Goal: Communication & Community: Answer question/provide support

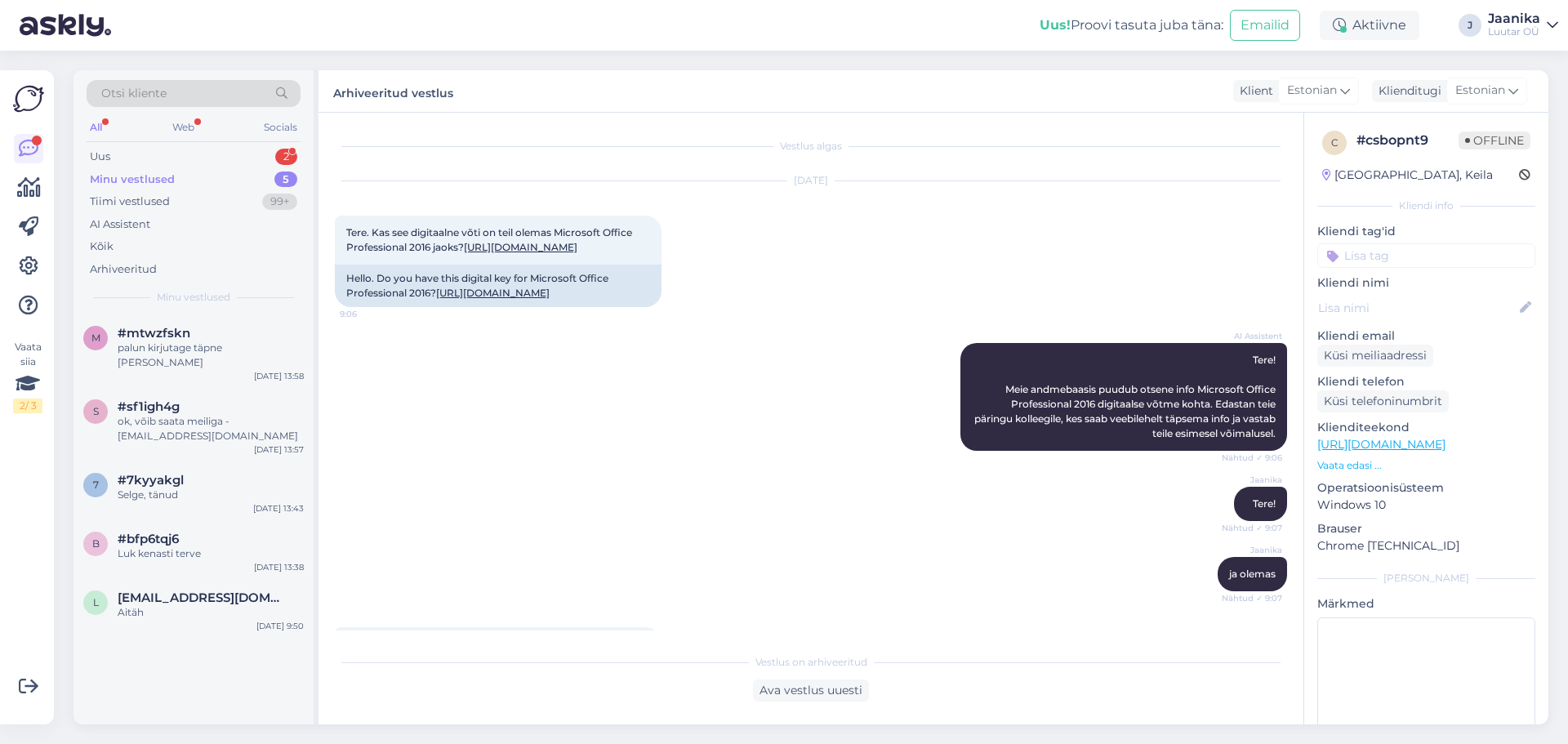
scroll to position [216, 0]
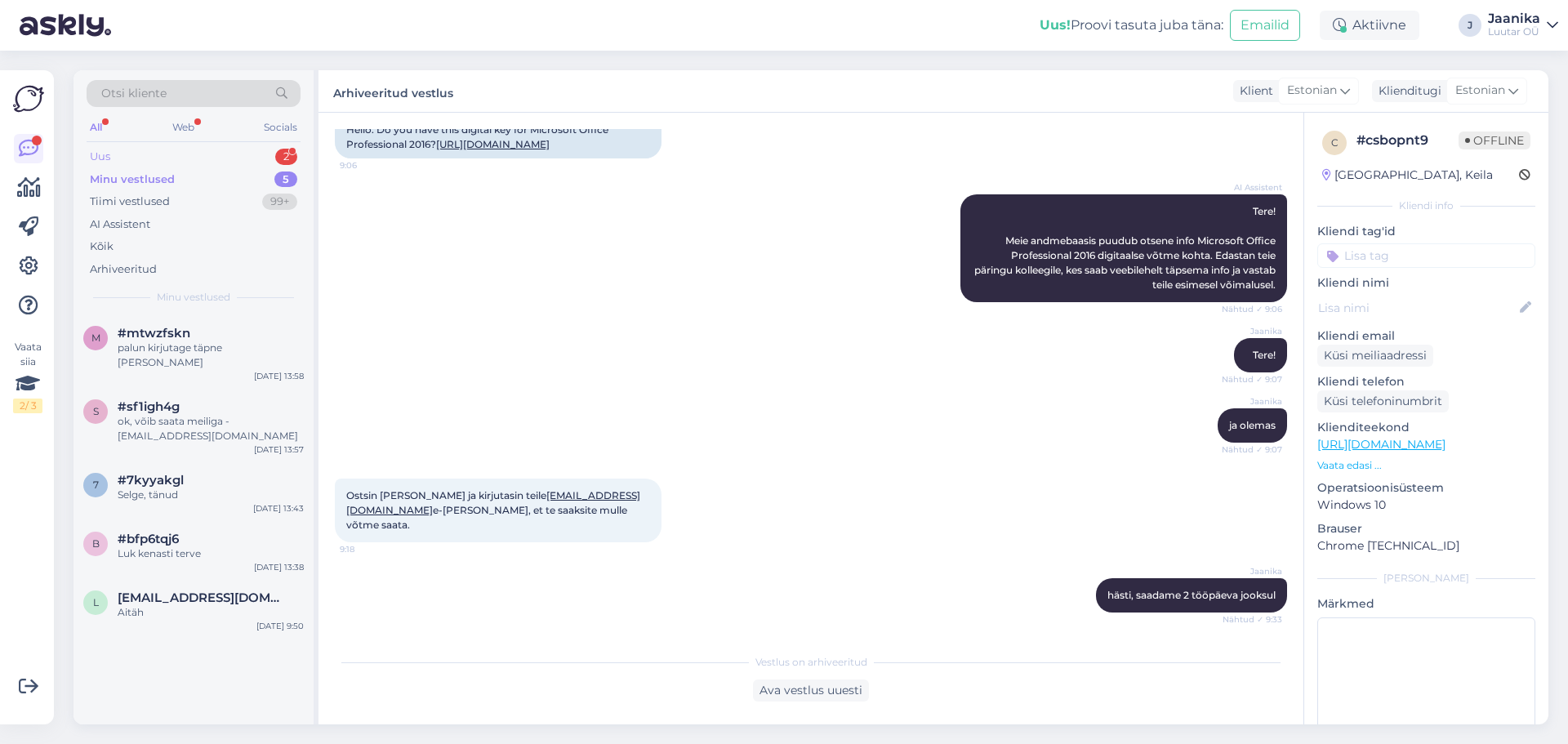
click at [132, 152] on div "Uus 2" at bounding box center [193, 157] width 214 height 23
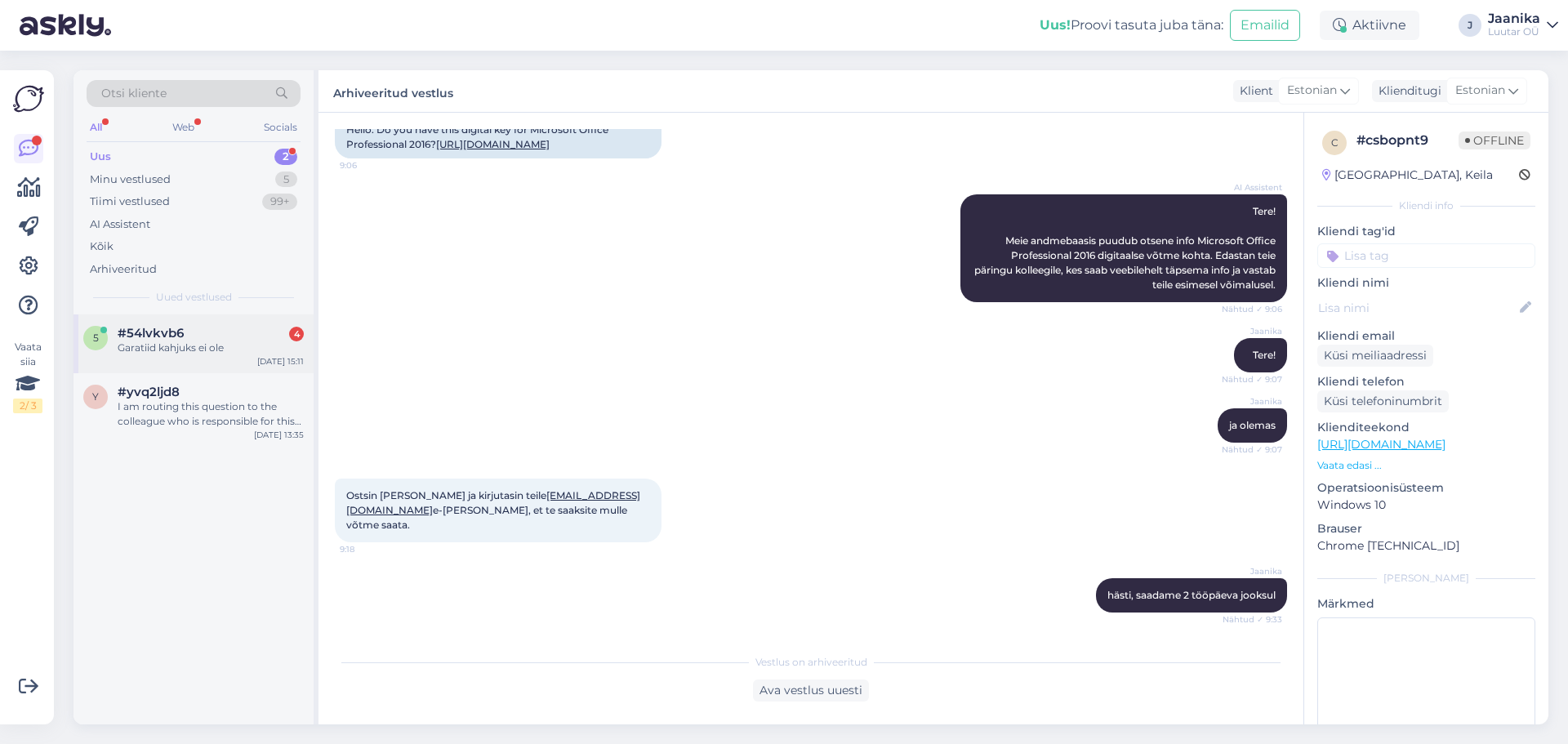
click at [174, 334] on span "#54lvkvb6" at bounding box center [151, 333] width 66 height 15
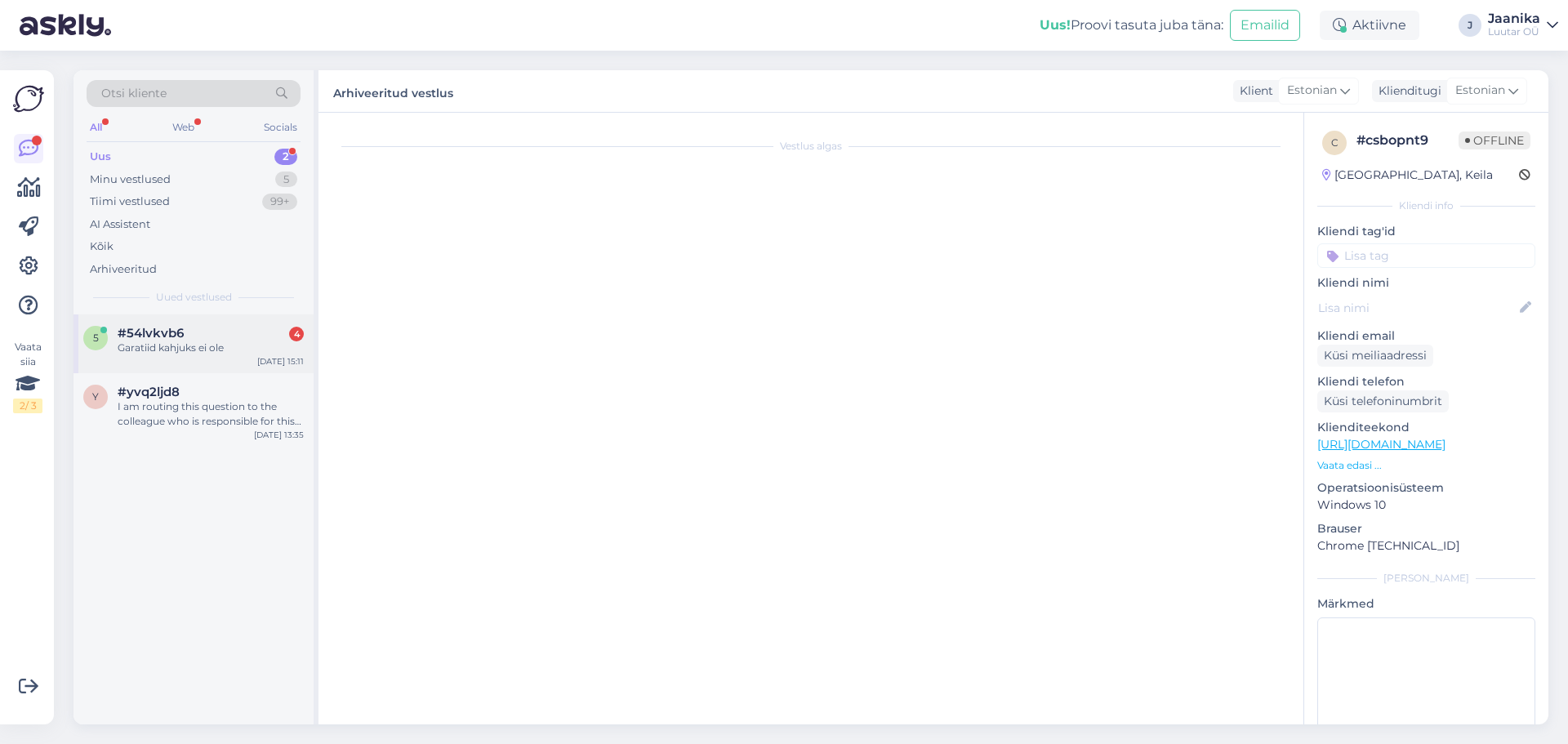
scroll to position [1628, 0]
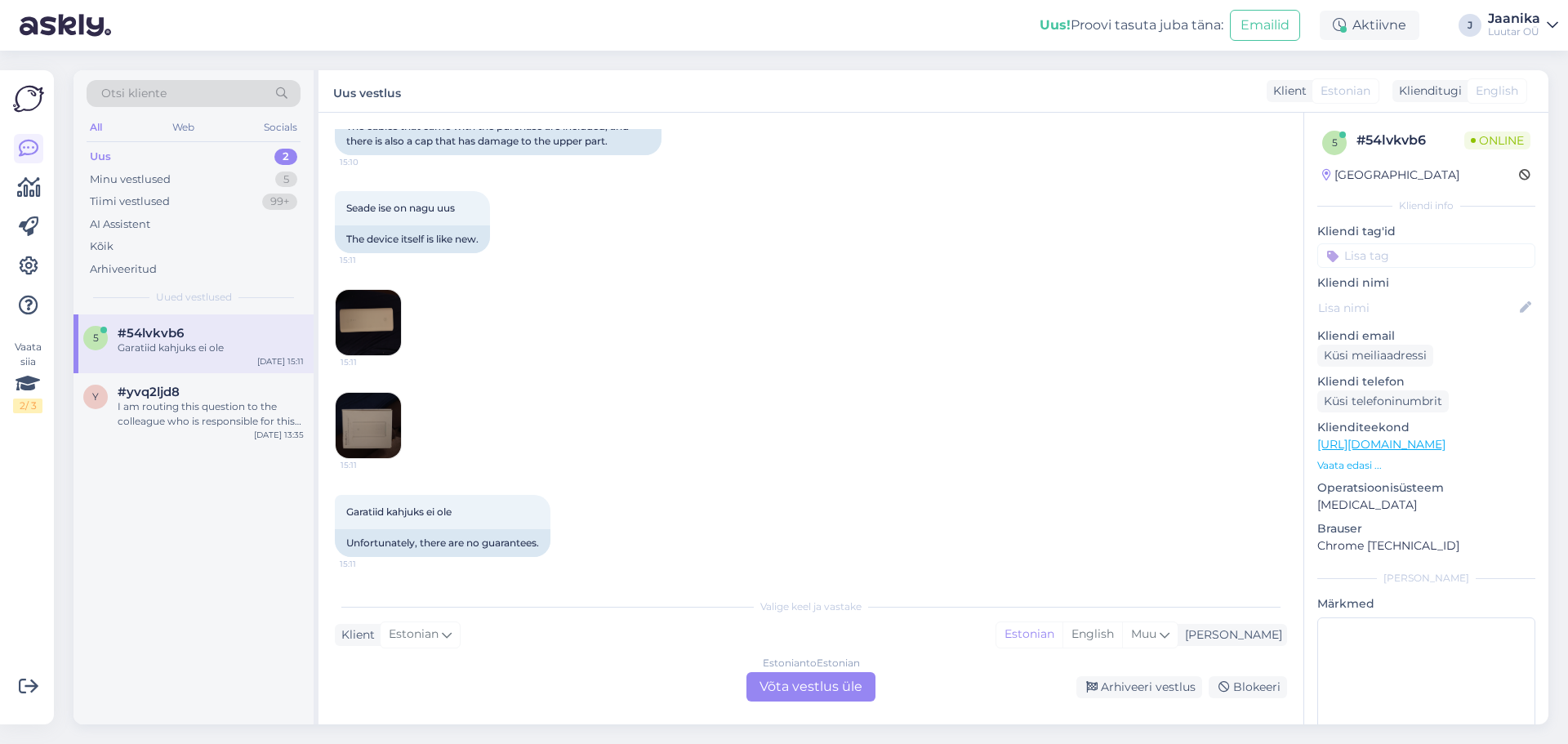
click at [813, 684] on div "Estonian to Estonian Võta vestlus üle" at bounding box center [810, 687] width 129 height 29
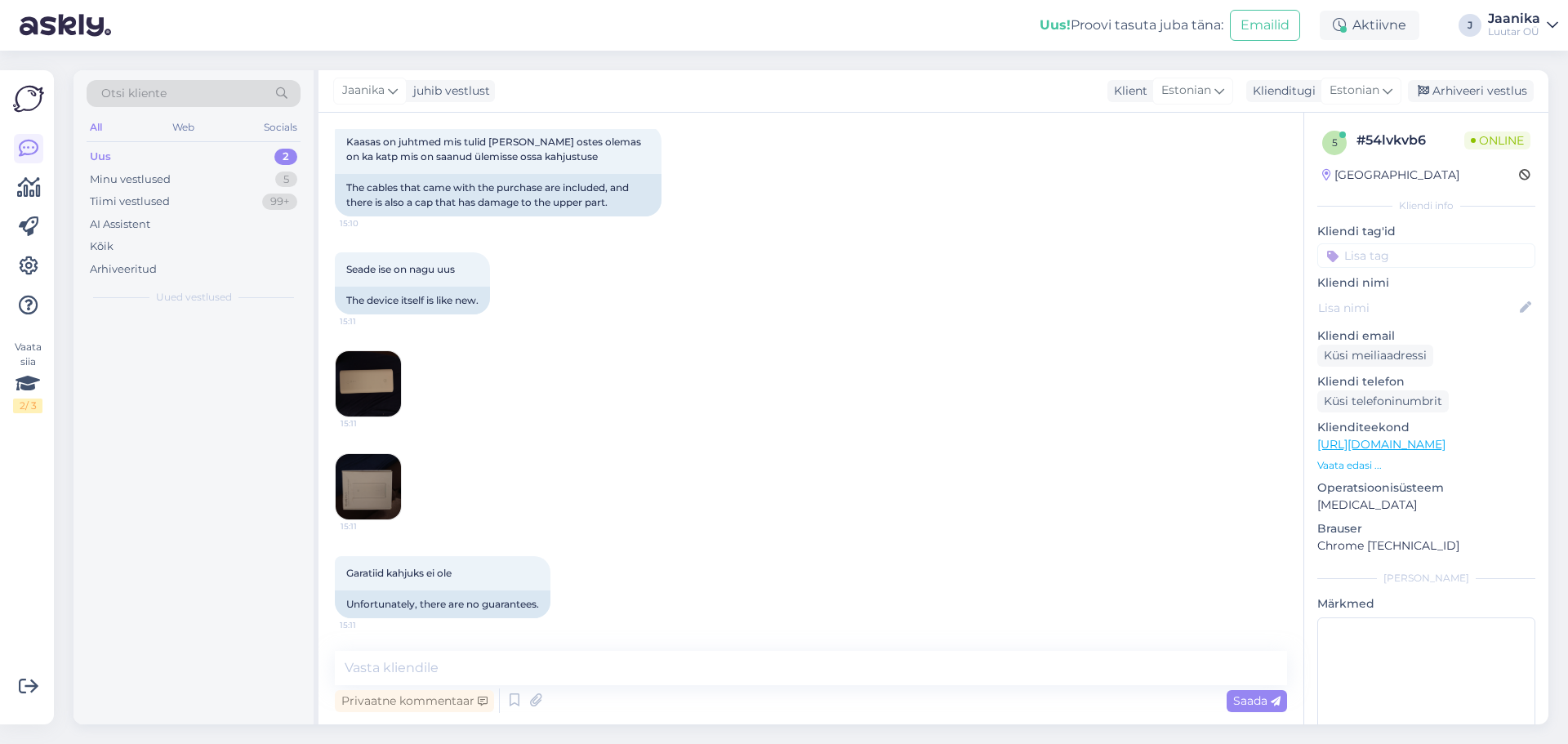
scroll to position [1567, 0]
click at [682, 658] on textarea at bounding box center [811, 668] width 952 height 34
type textarea "Tere!"
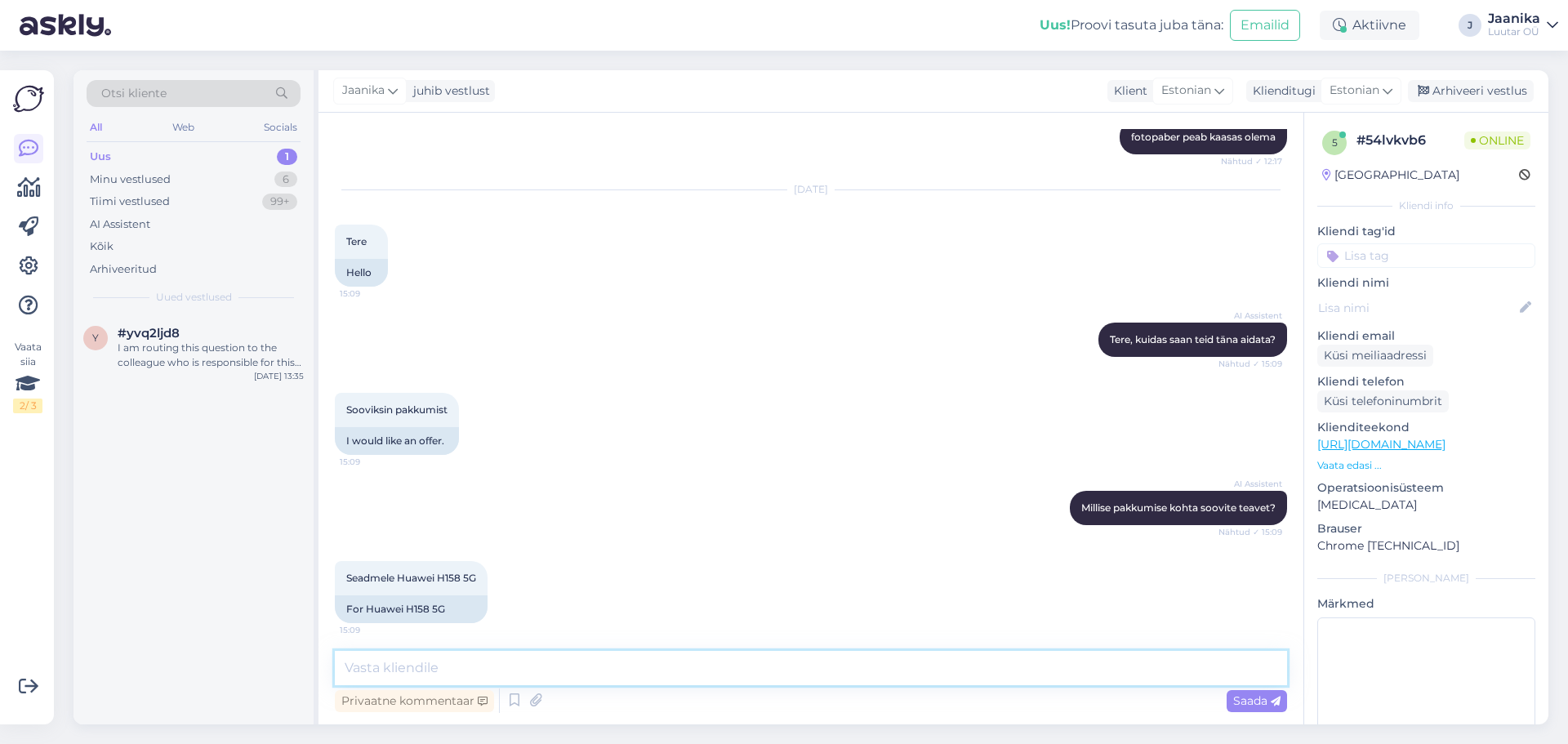
scroll to position [902, 0]
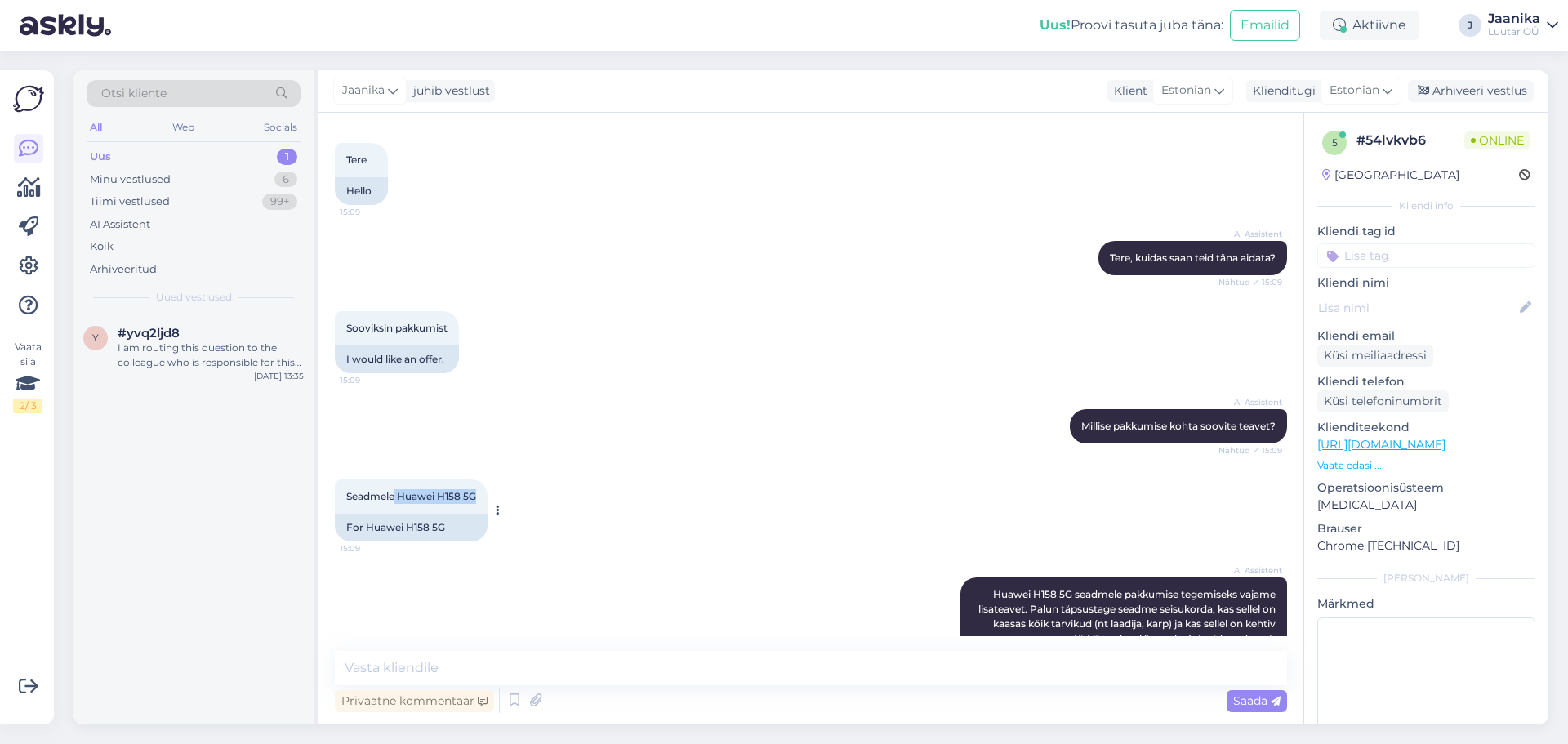
drag, startPoint x: 396, startPoint y: 495, endPoint x: 478, endPoint y: 499, distance: 82.1
click at [478, 499] on div "Seadmele Huawei H158 5G 15:09" at bounding box center [411, 497] width 152 height 34
copy span "Huawei H158 5G"
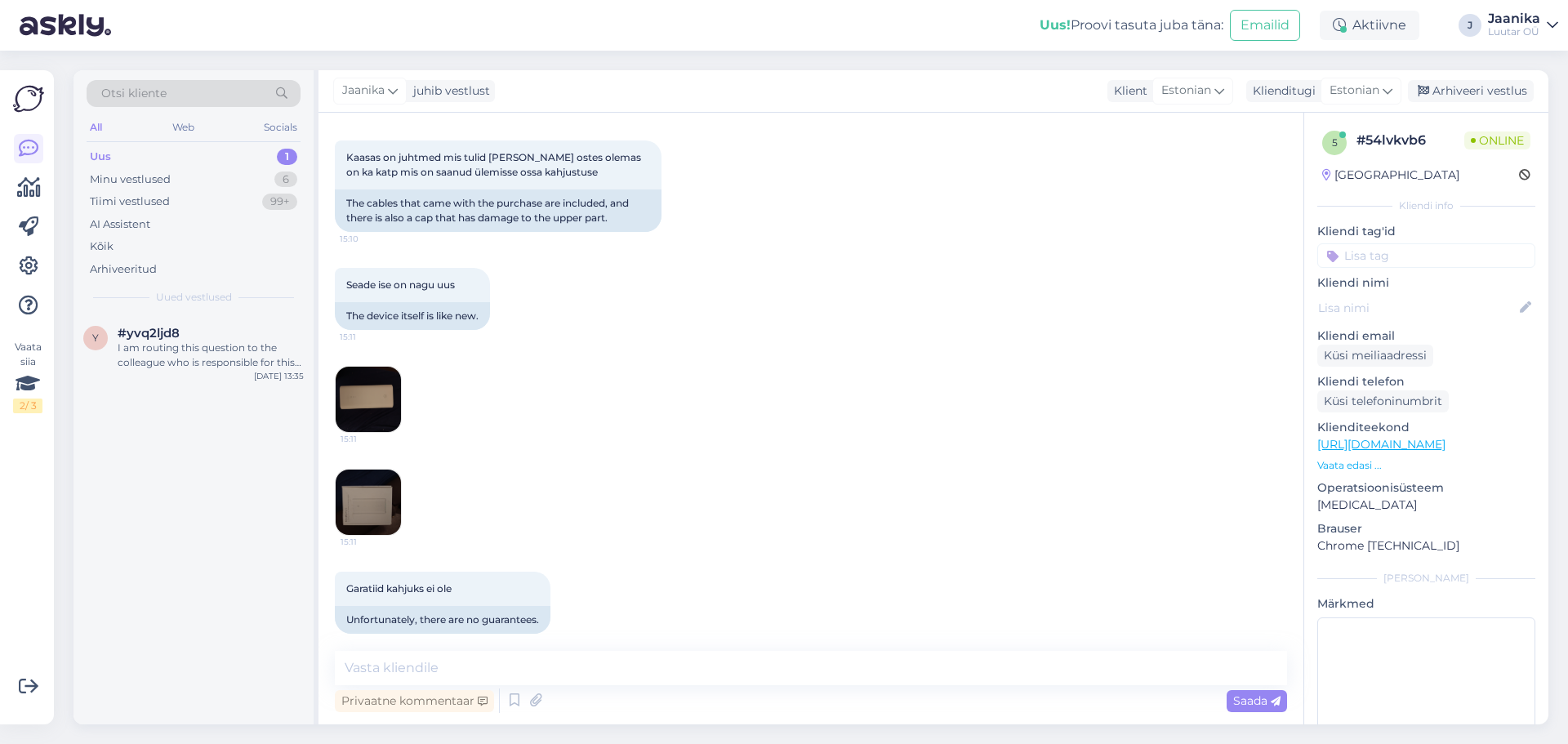
scroll to position [1556, 0]
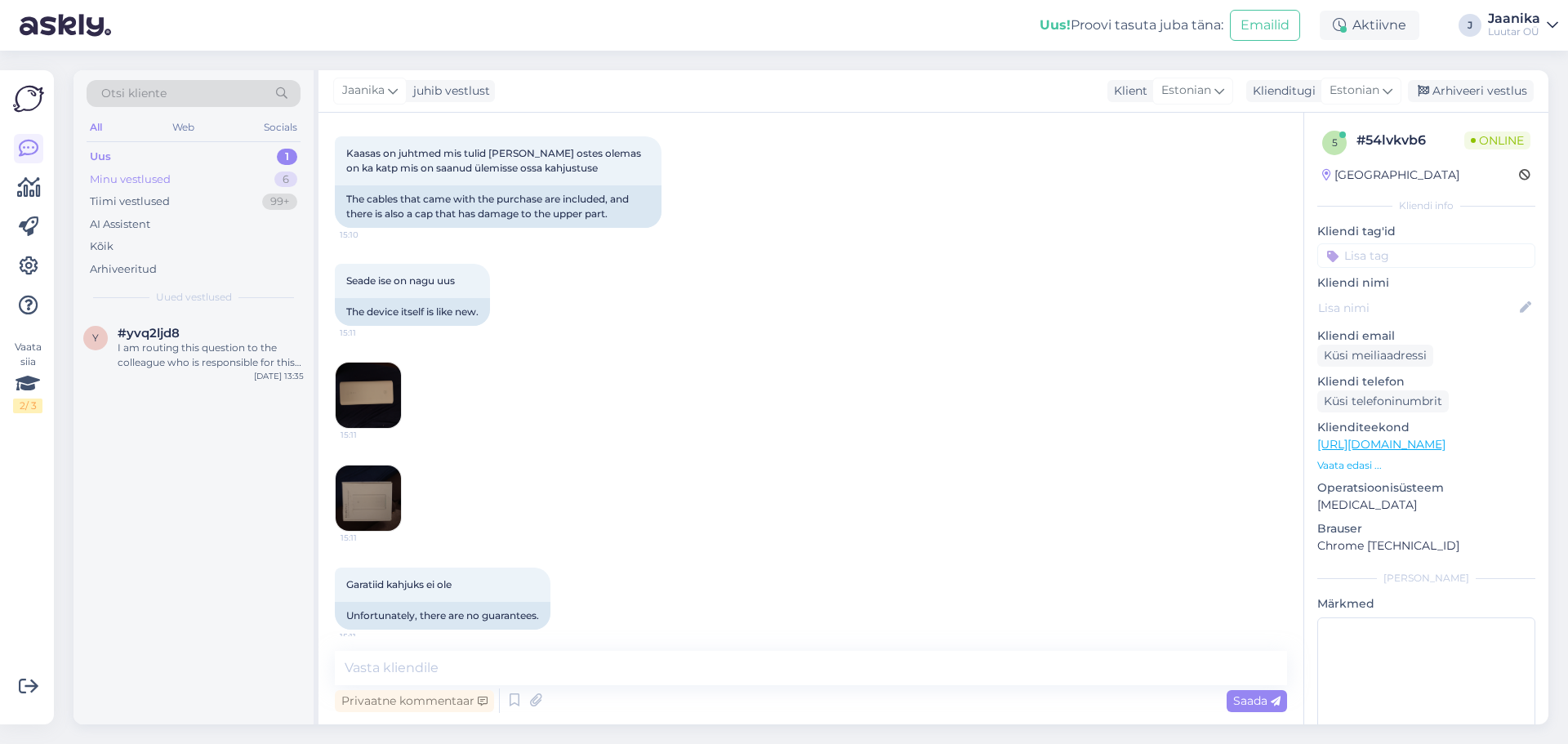
click at [125, 171] on div "Minu vestlused" at bounding box center [130, 179] width 81 height 16
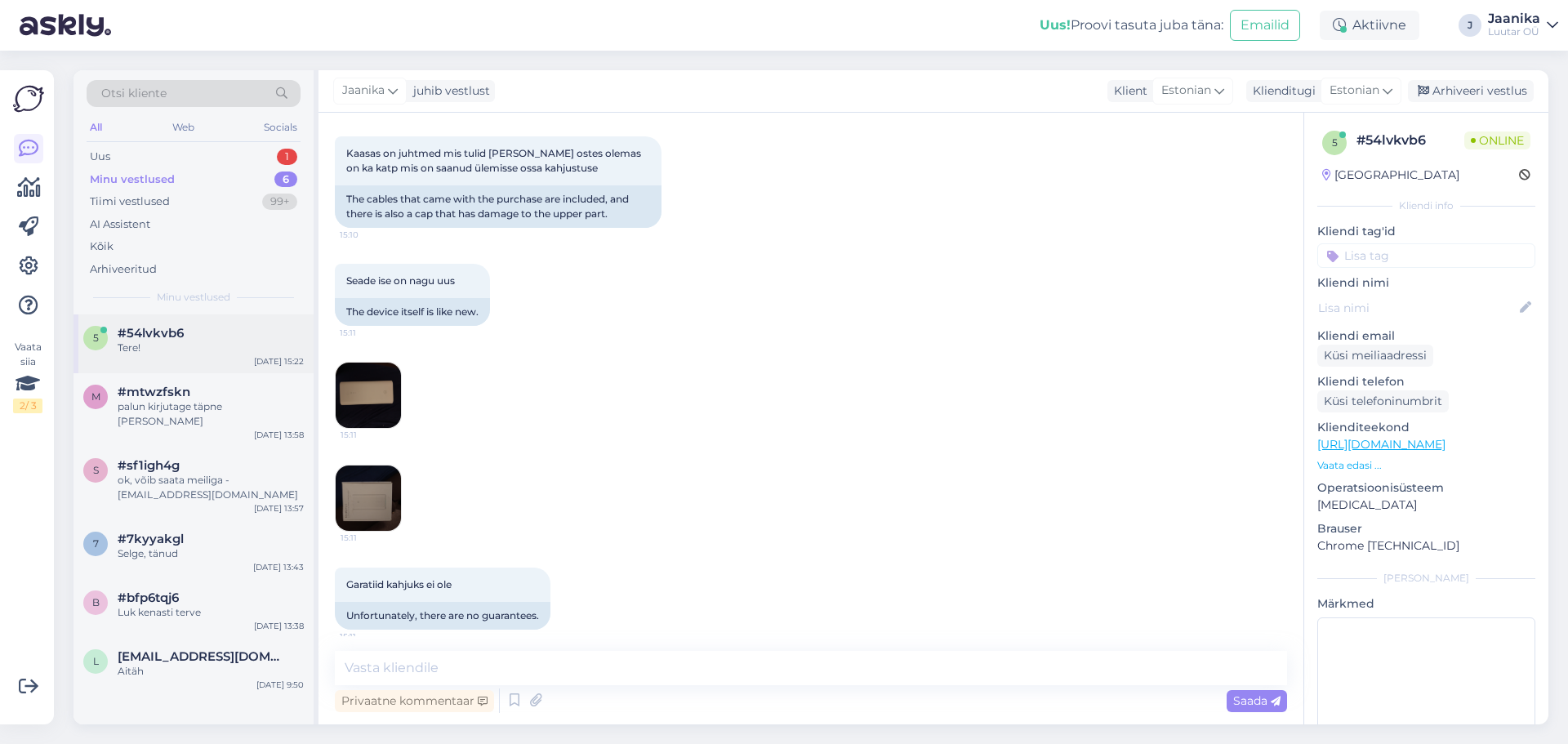
click at [169, 343] on div "Tere!" at bounding box center [211, 348] width 186 height 15
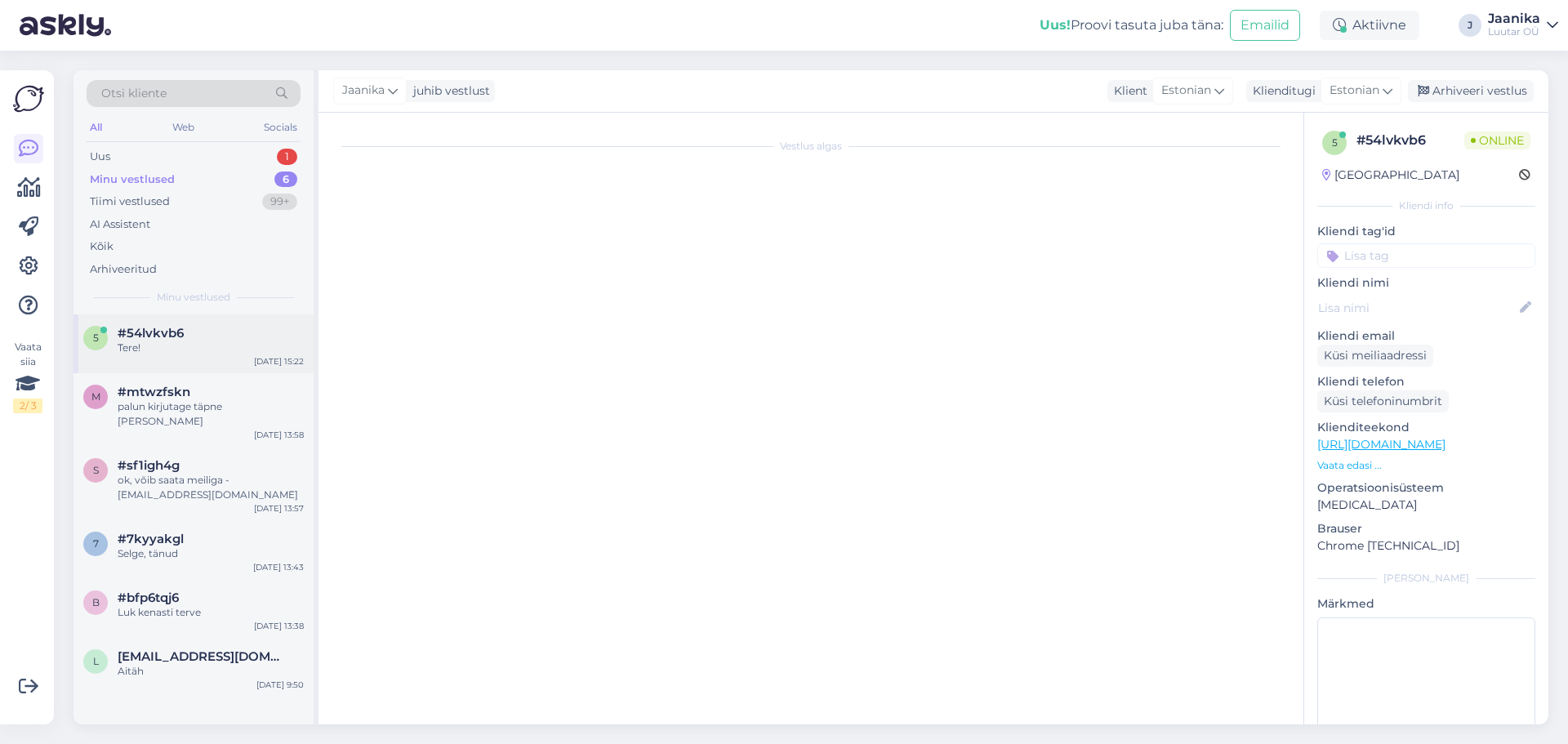
scroll to position [1637, 0]
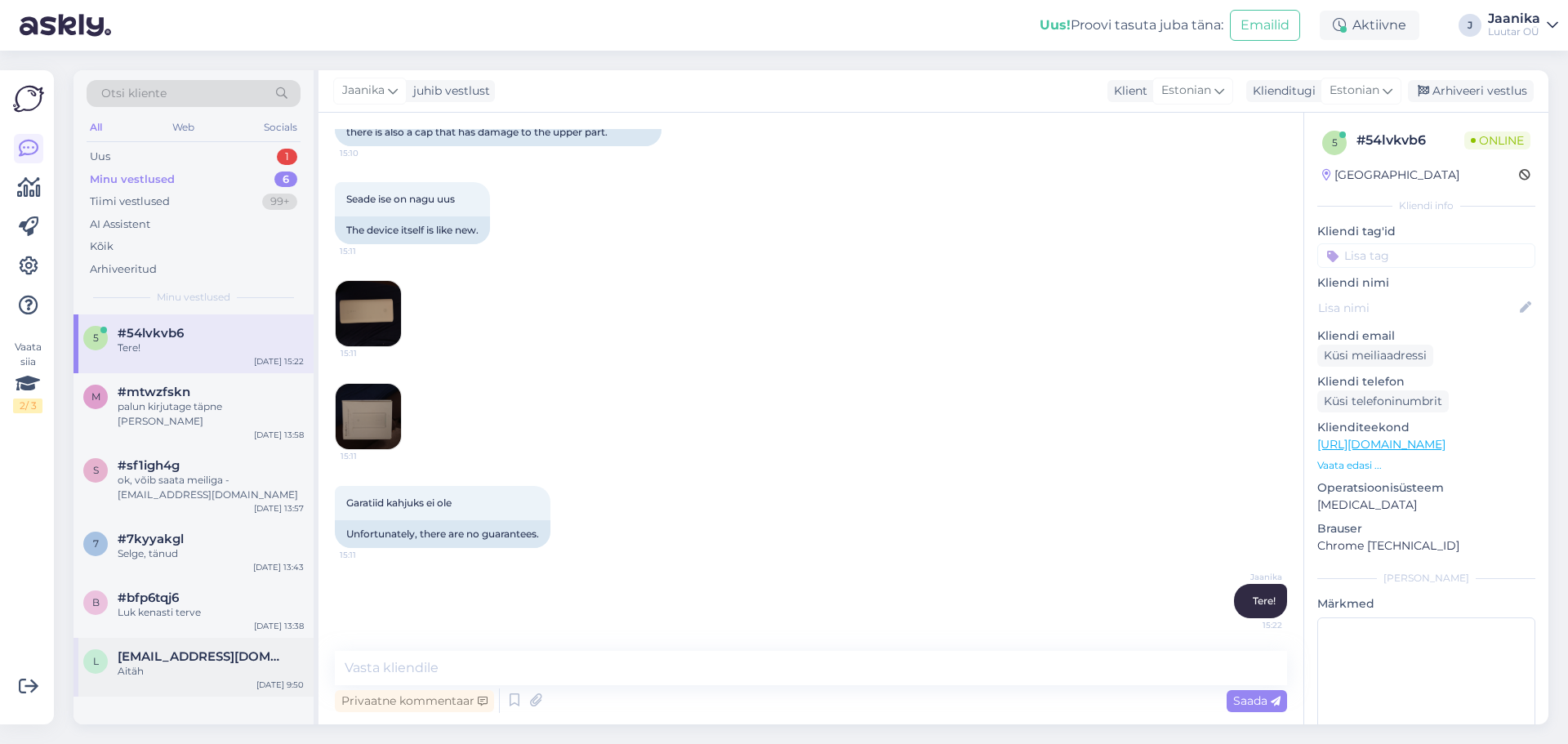
click at [193, 664] on div "Aitäh" at bounding box center [211, 671] width 186 height 15
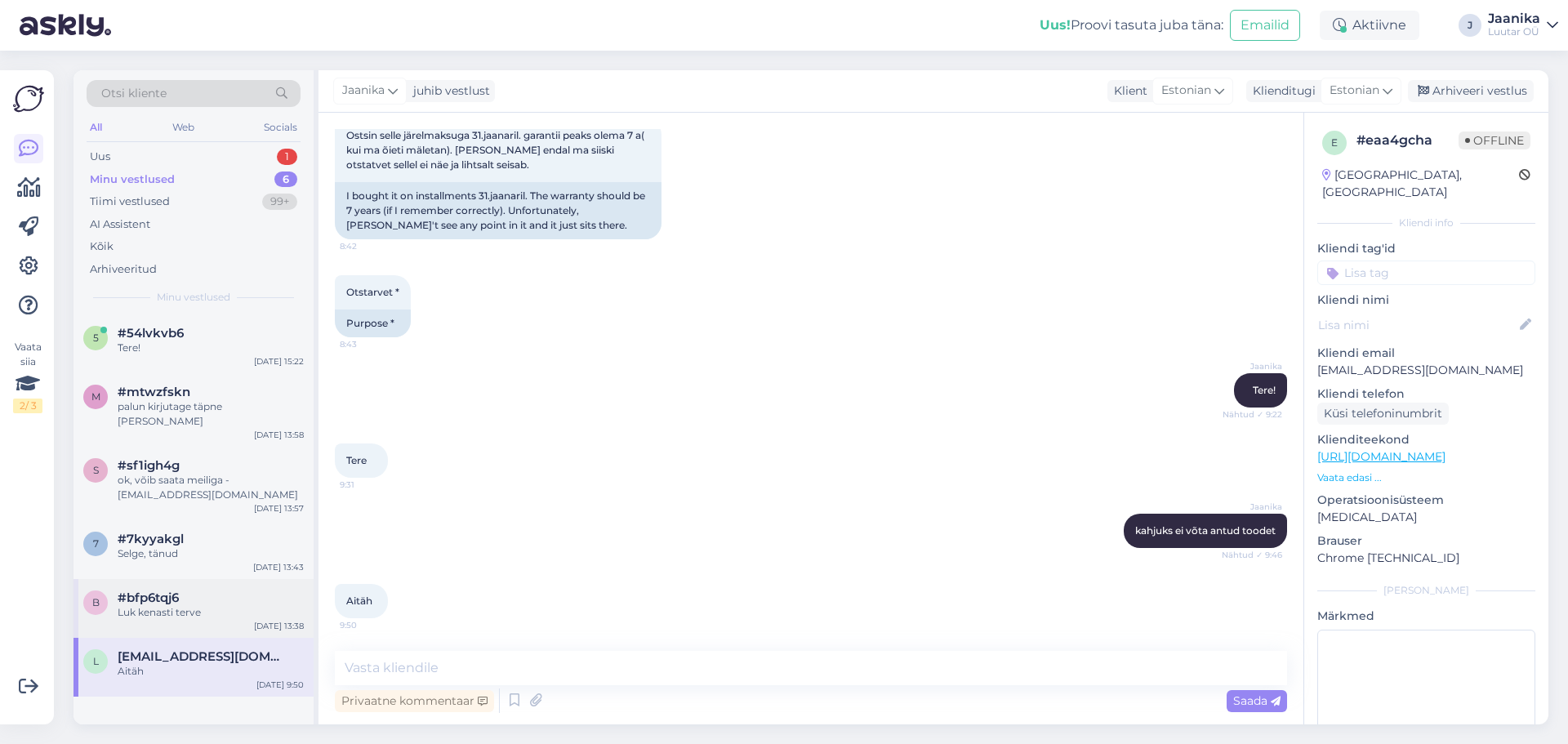
click at [183, 591] on div "#bfp6tqj6" at bounding box center [211, 598] width 186 height 15
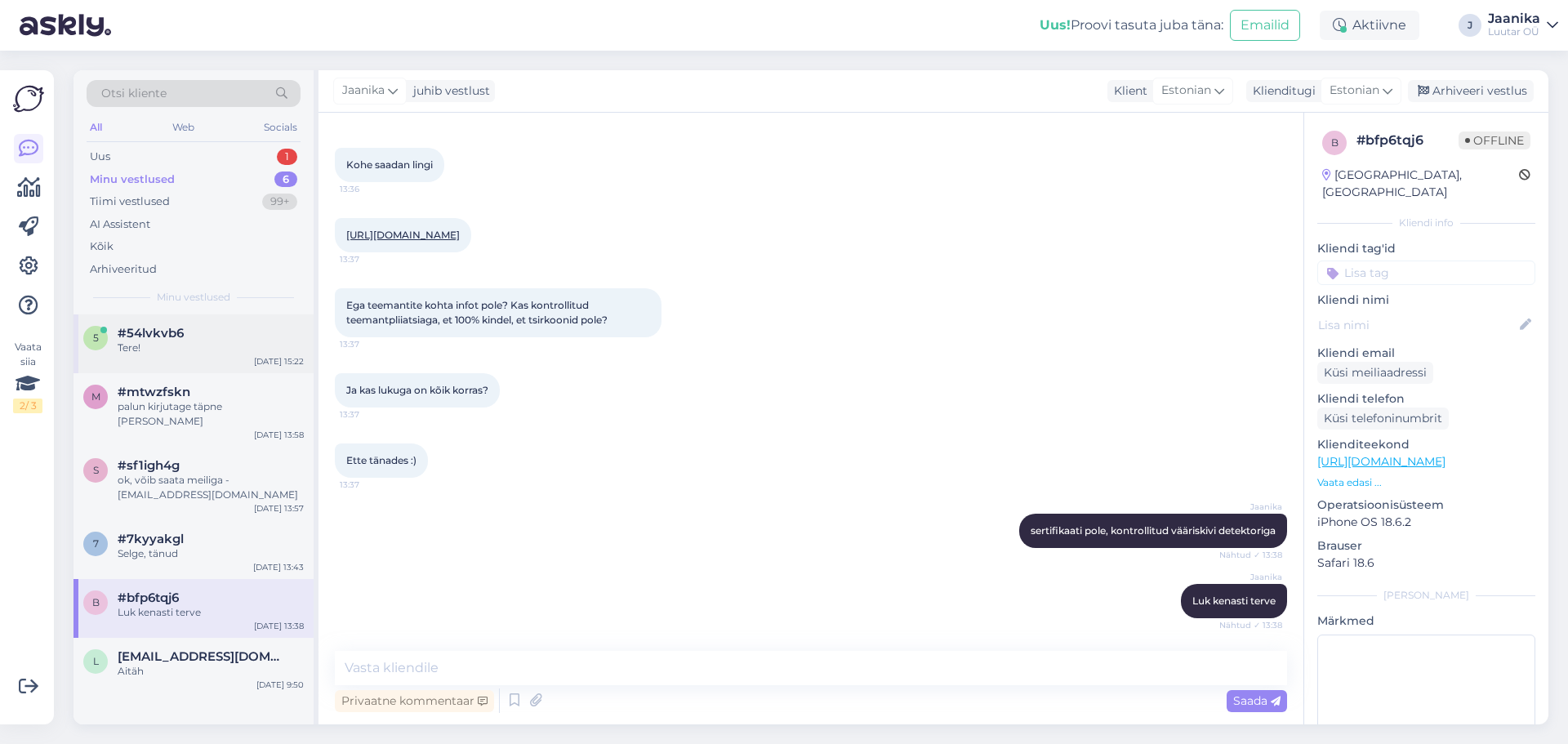
click at [147, 346] on div "Tere!" at bounding box center [211, 348] width 186 height 15
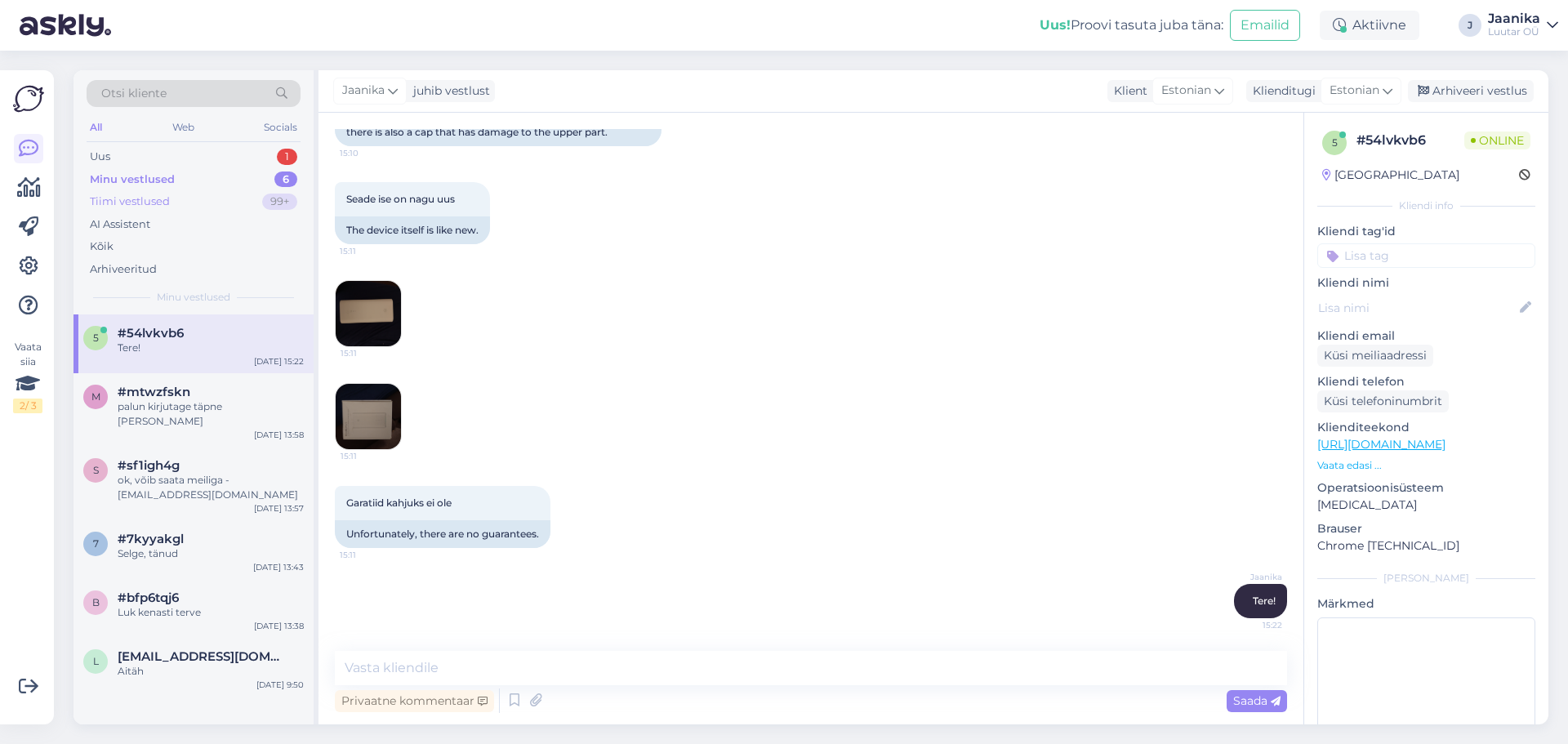
click at [145, 196] on div "Tiimi vestlused" at bounding box center [130, 202] width 80 height 16
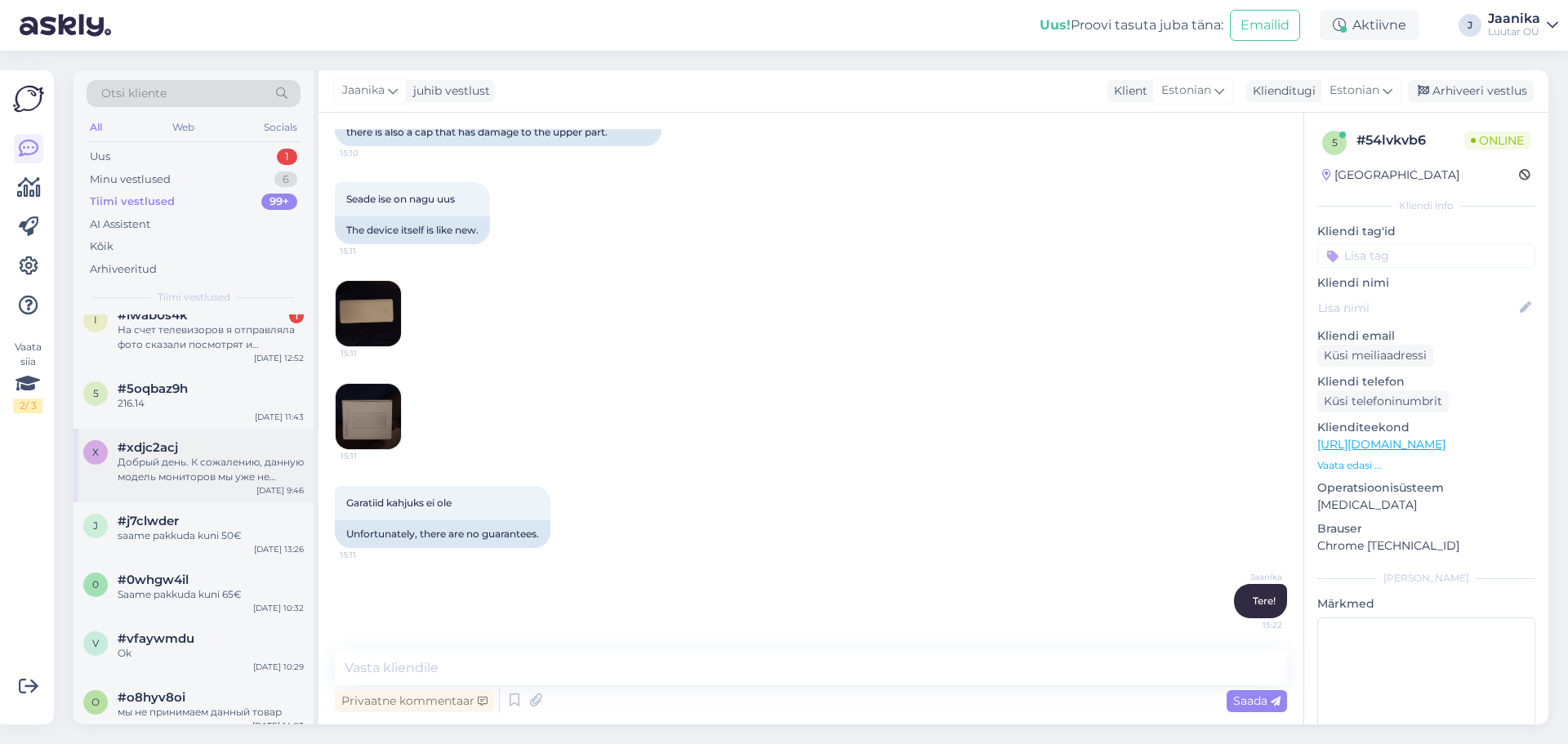
scroll to position [82, 0]
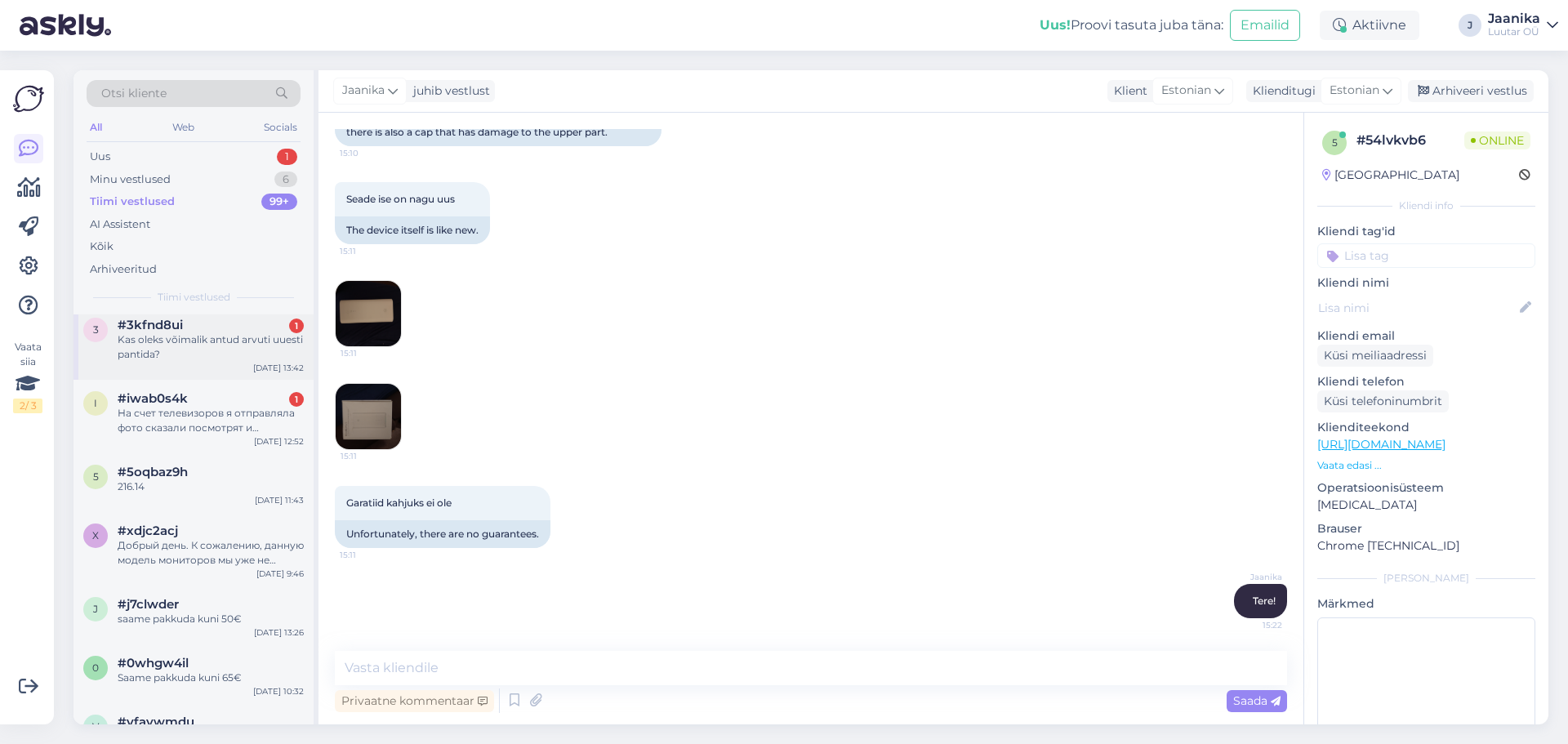
click at [170, 353] on div "Kas oleks võimalik antud arvuti uuesti pantida?" at bounding box center [211, 347] width 186 height 29
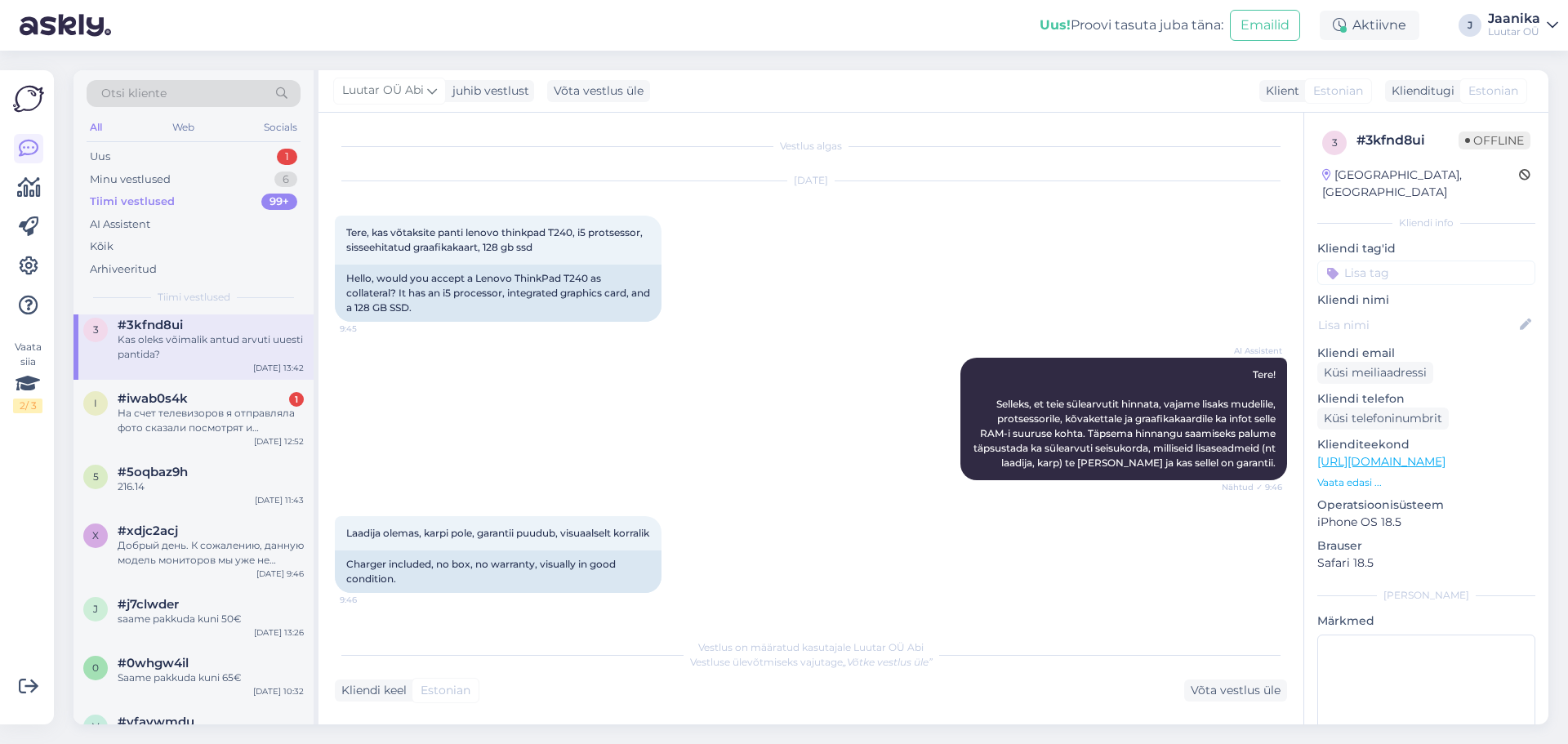
scroll to position [4188, 0]
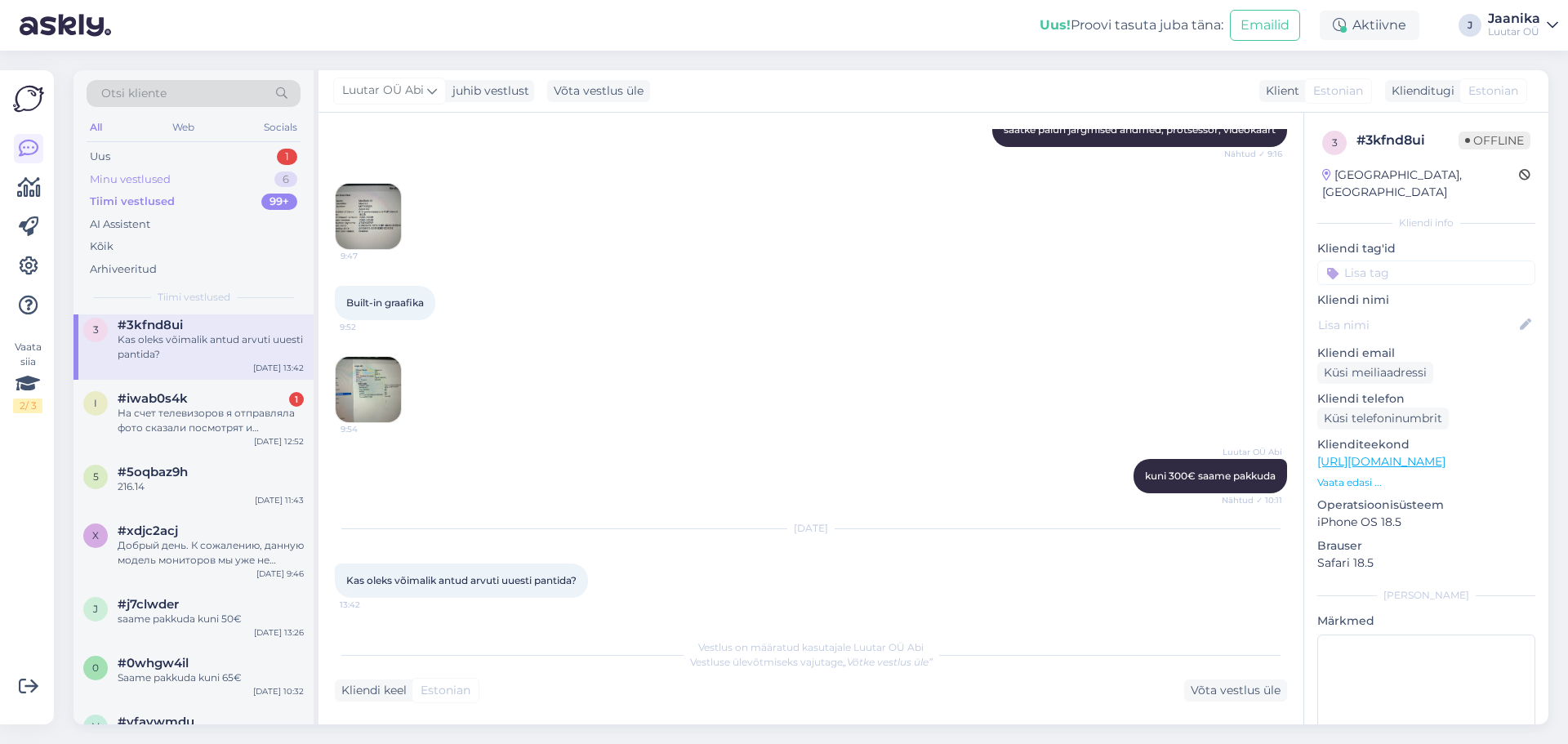
click at [147, 175] on div "Minu vestlused" at bounding box center [130, 179] width 81 height 16
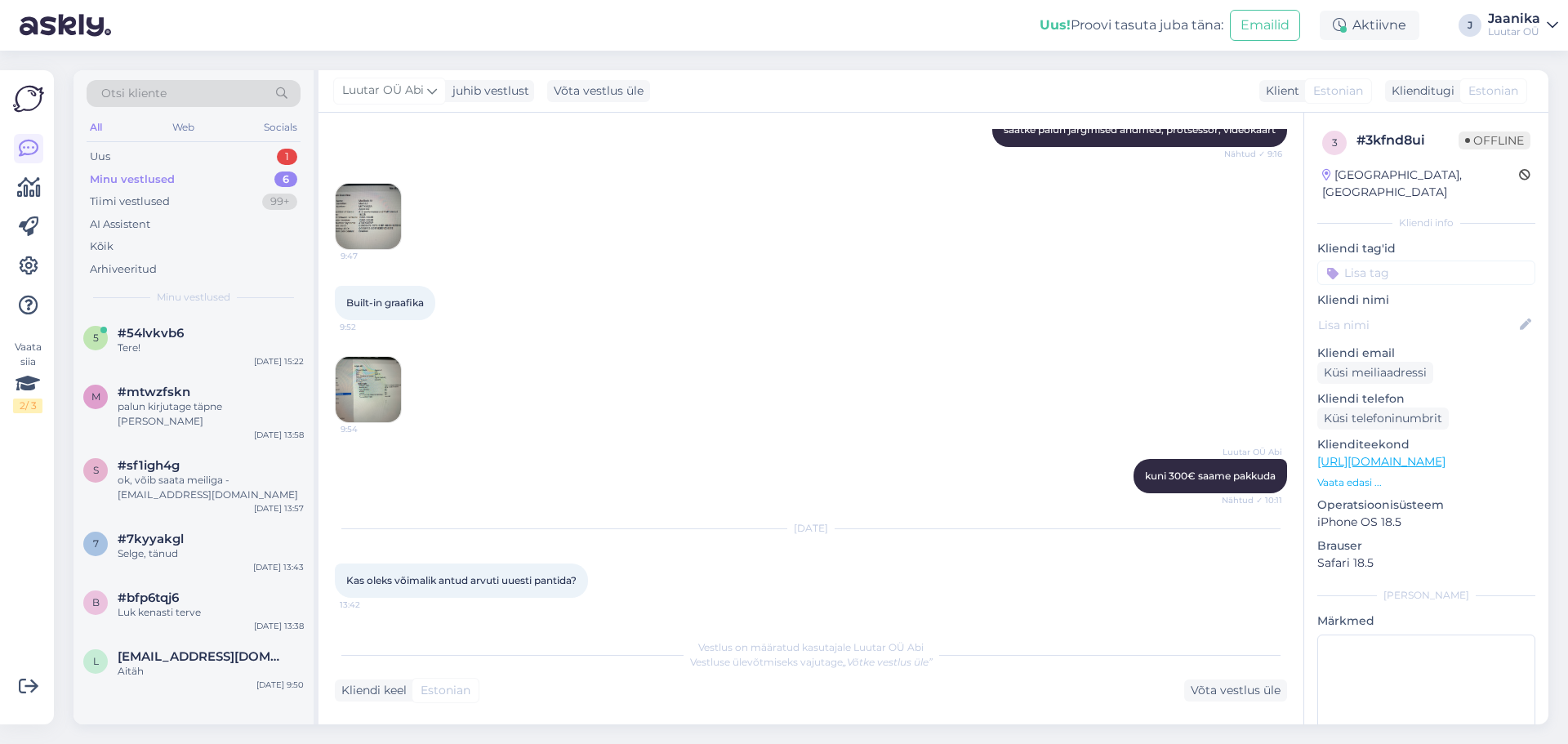
scroll to position [0, 0]
click at [369, 95] on span "Luutar OÜ Abi" at bounding box center [383, 91] width 82 height 18
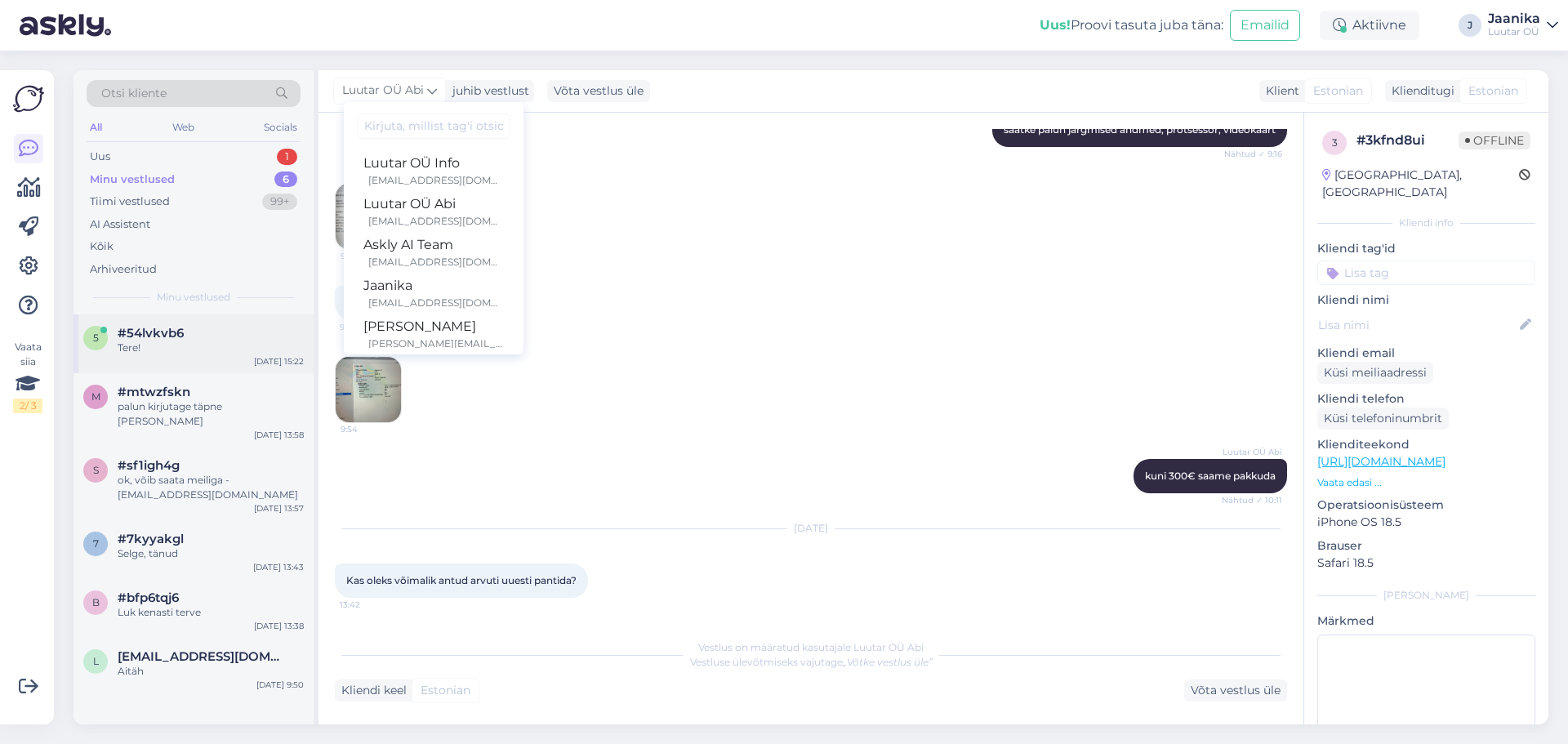
click at [145, 363] on div "5 #54lvkvb6 Tere! [DATE] 15:22" at bounding box center [193, 344] width 240 height 59
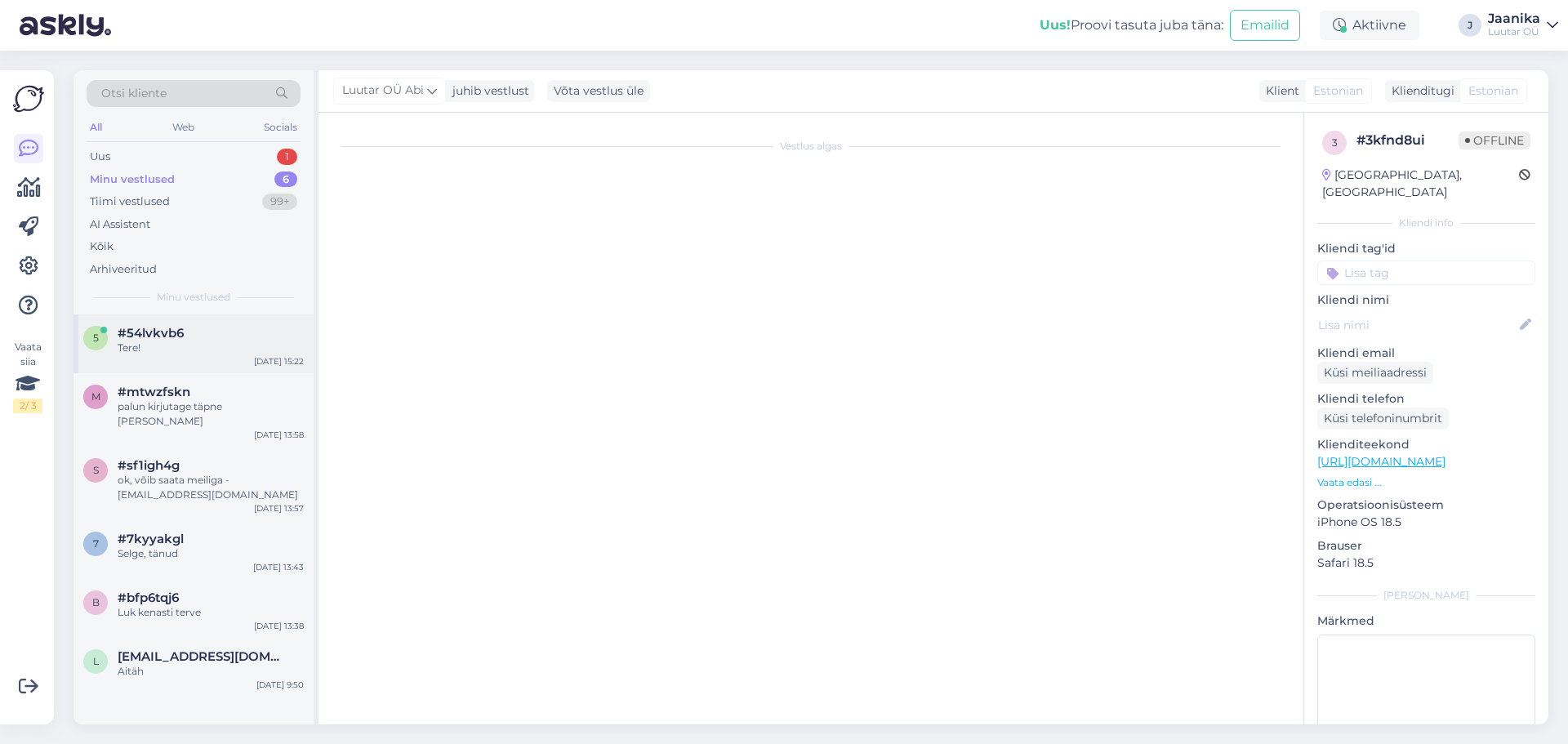
scroll to position [1637, 0]
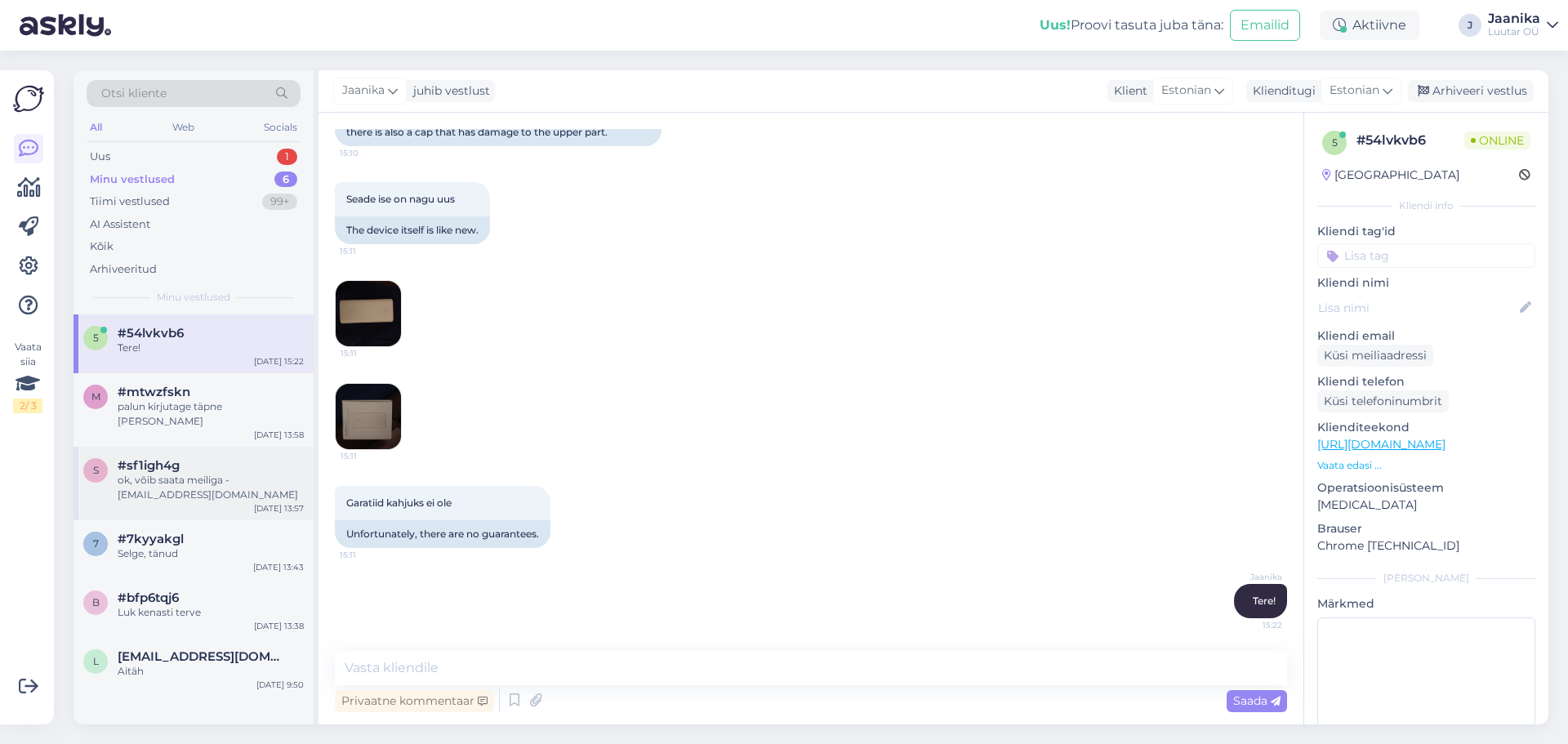
click at [209, 473] on div "ok, võib saata meiliga - [EMAIL_ADDRESS][DOMAIN_NAME]" at bounding box center [211, 488] width 186 height 29
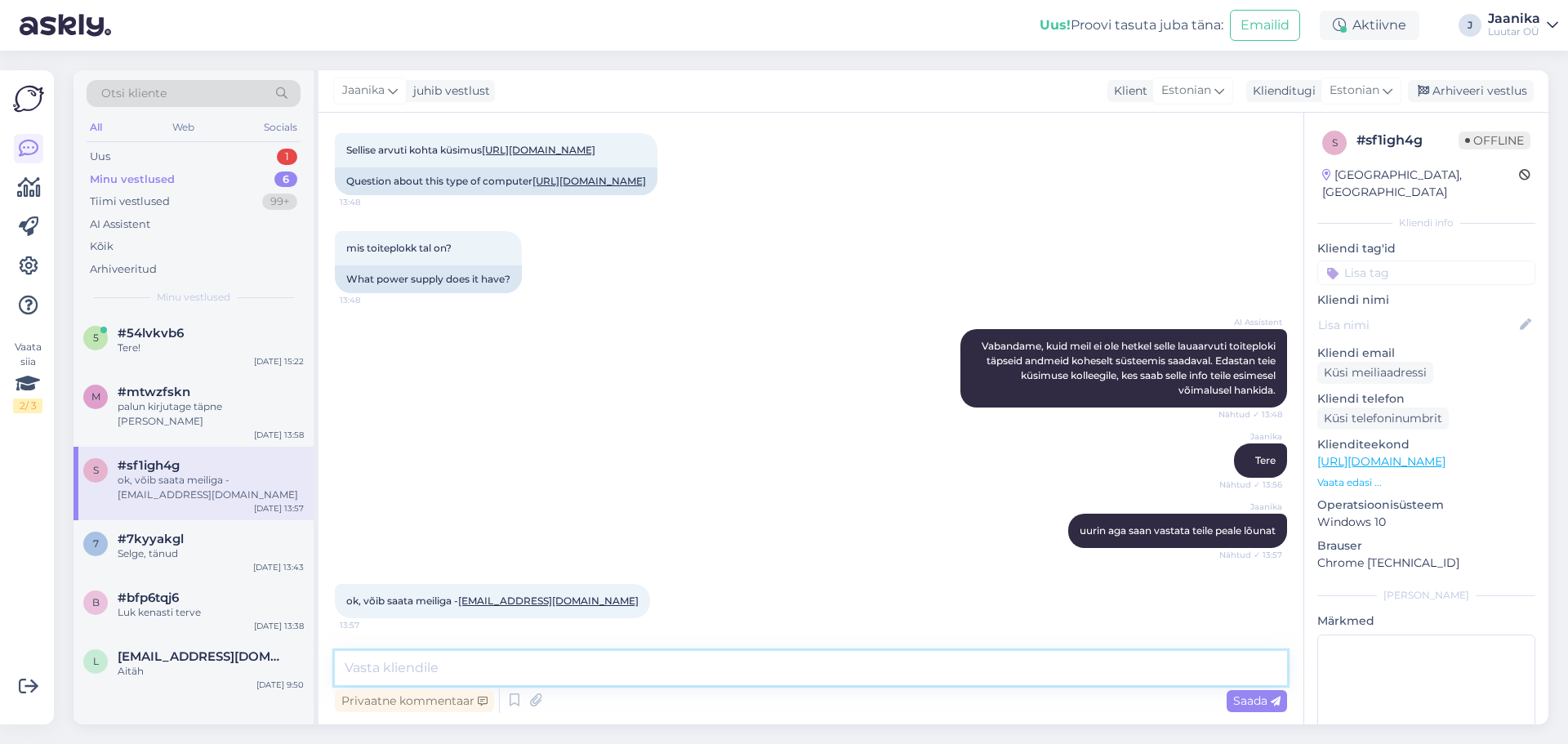
click at [443, 674] on textarea at bounding box center [811, 668] width 952 height 34
type textarea "750W"
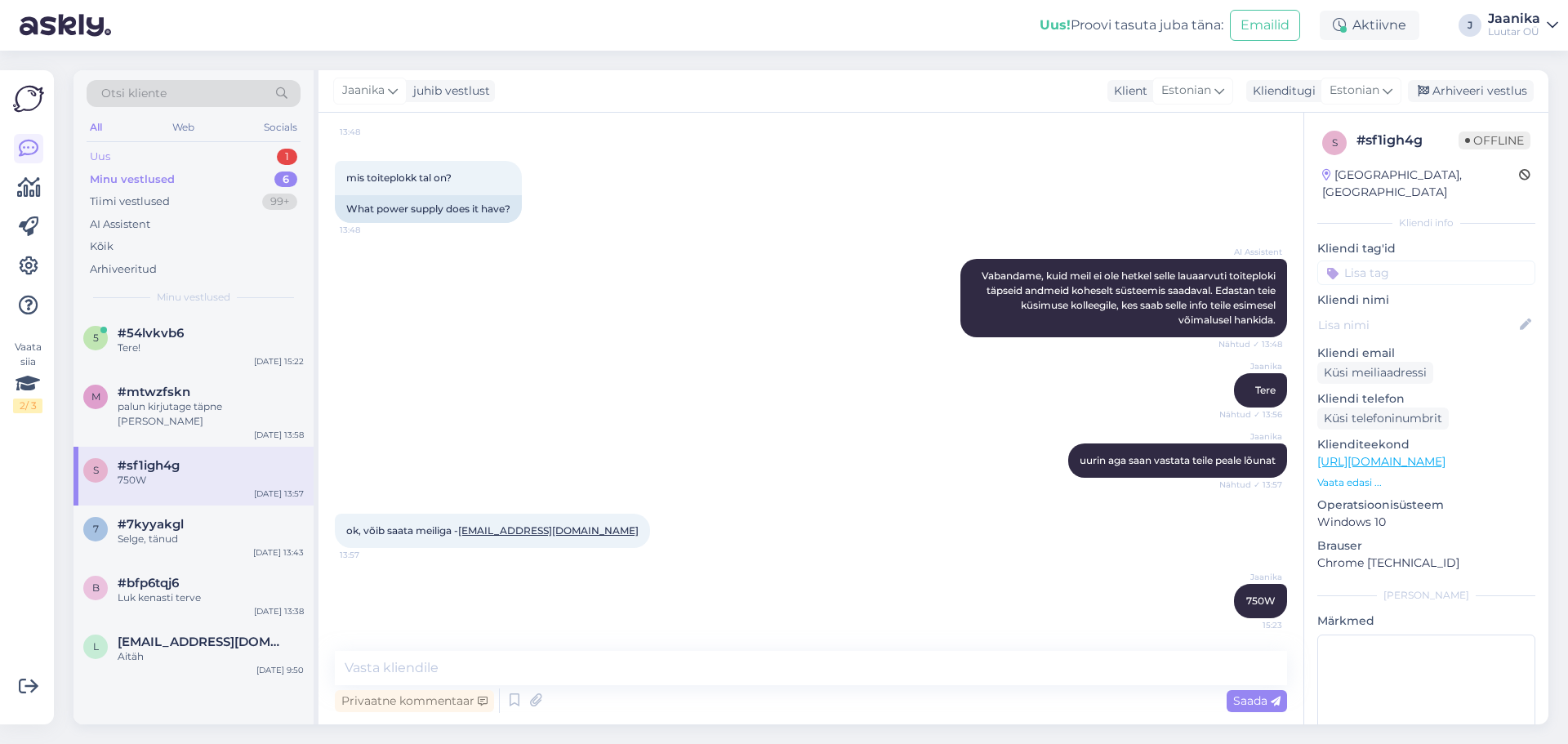
click at [138, 157] on div "Uus 1" at bounding box center [193, 157] width 214 height 23
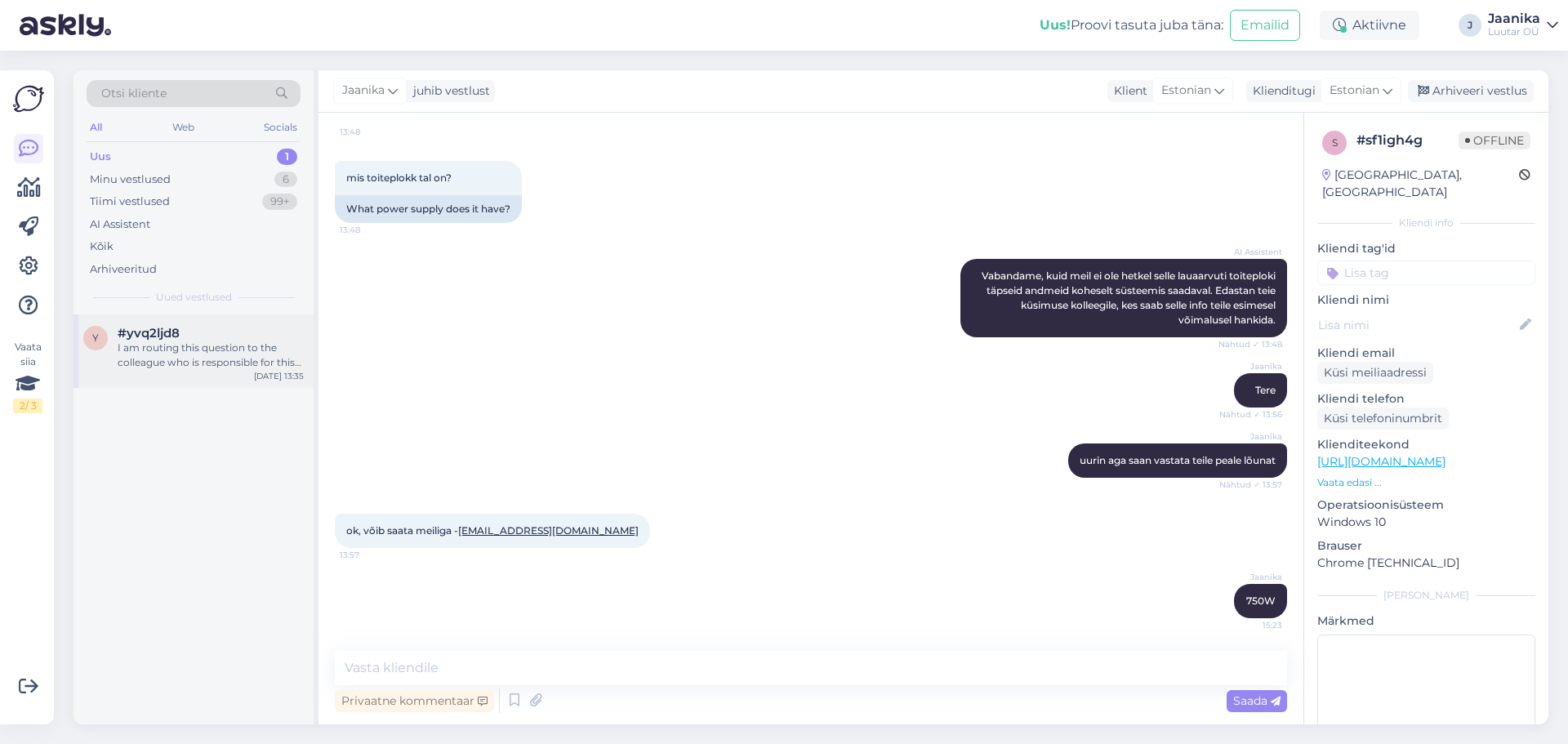
click at [169, 344] on div "I am routing this question to the colleague who is responsible for this topic. …" at bounding box center [211, 356] width 186 height 29
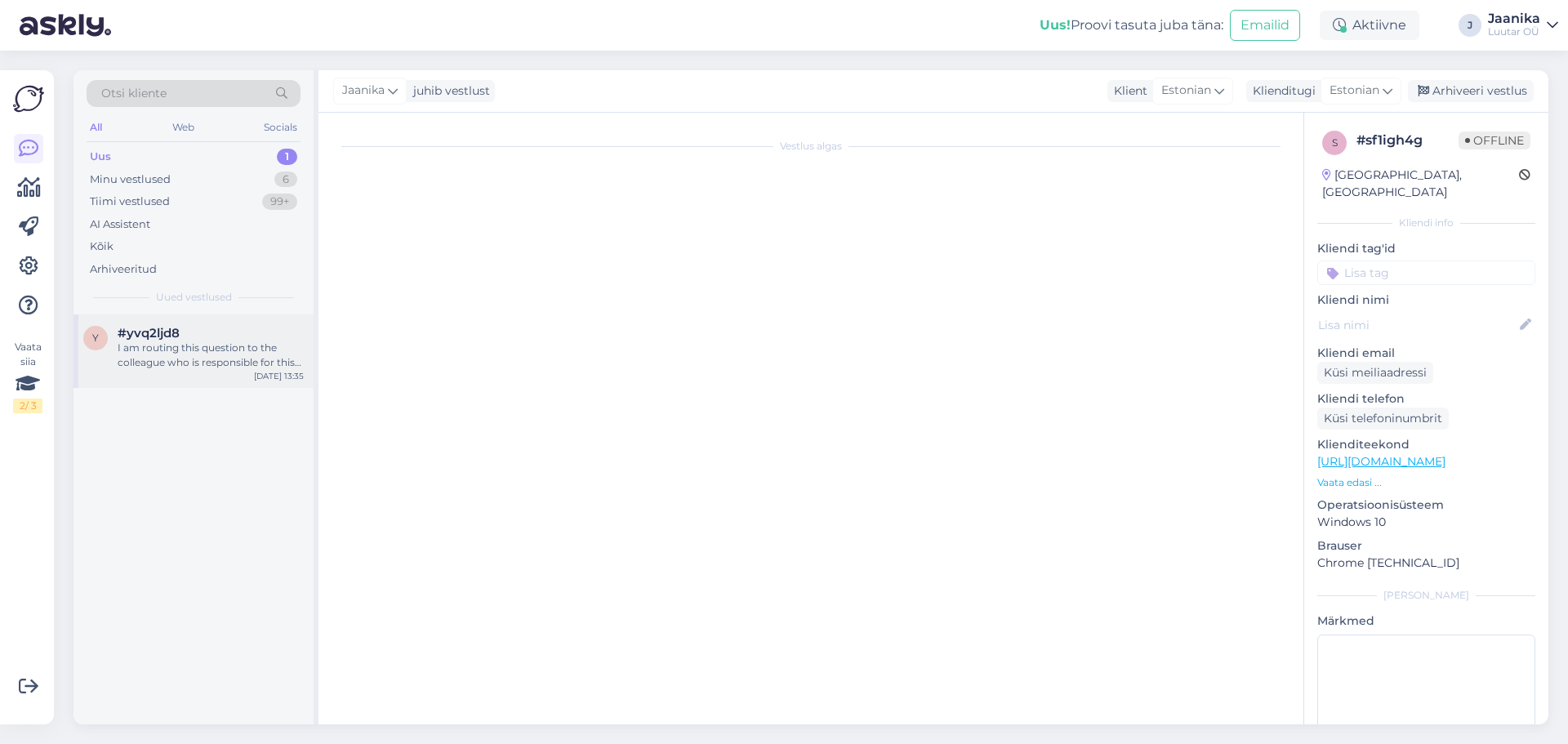
scroll to position [970, 0]
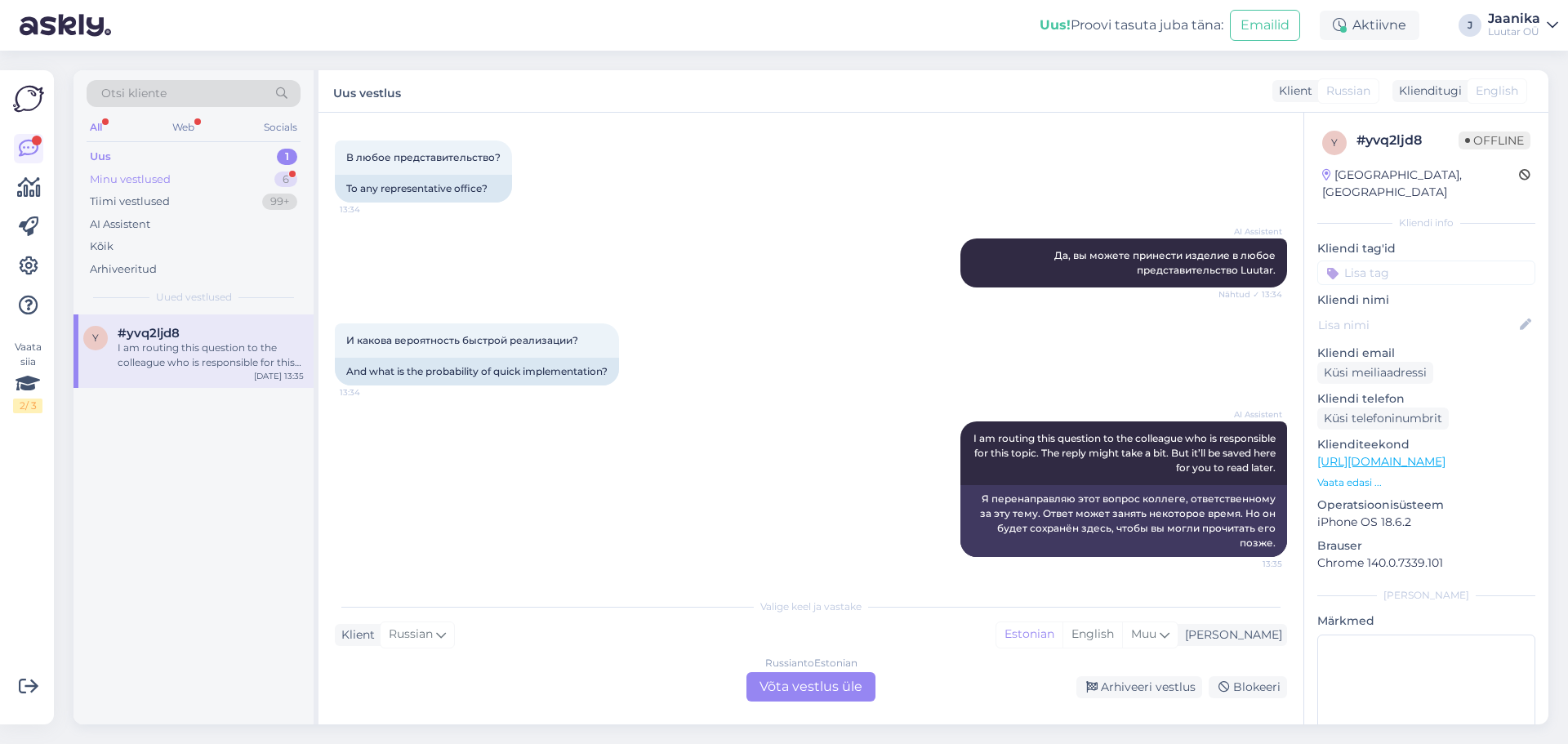
click at [133, 179] on div "Minu vestlused" at bounding box center [130, 179] width 81 height 16
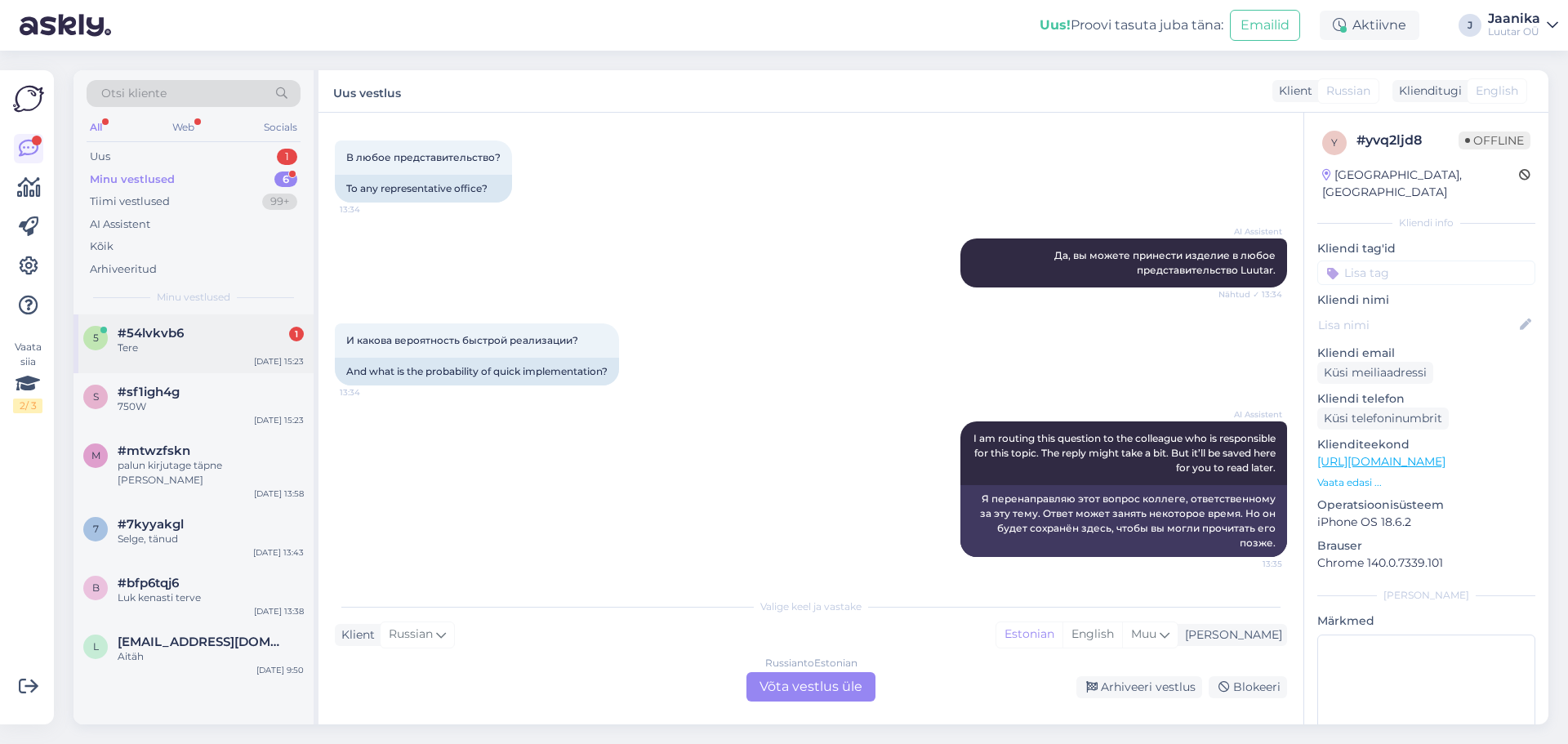
click at [152, 333] on span "#54lvkvb6" at bounding box center [151, 333] width 66 height 15
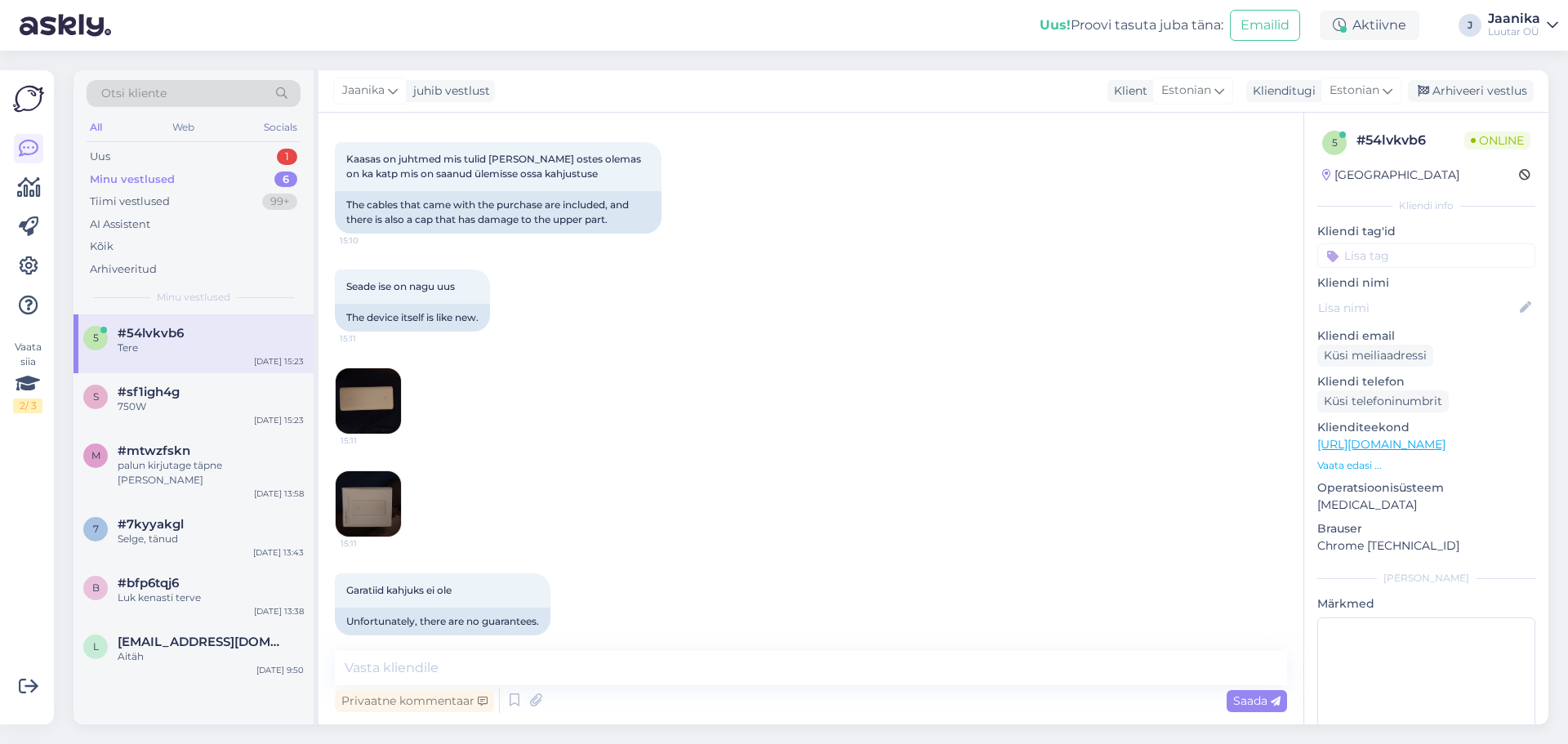
scroll to position [1708, 0]
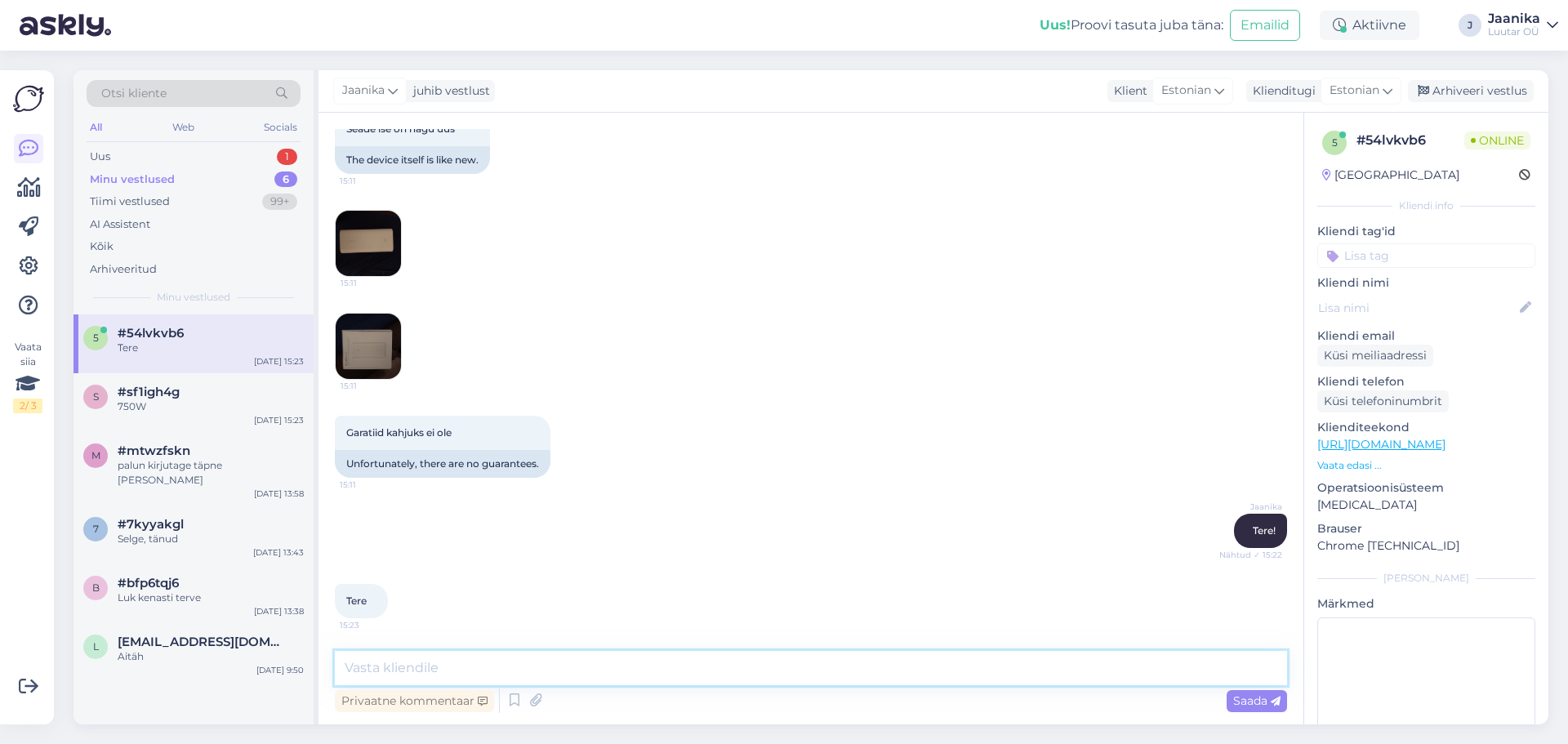
click at [510, 672] on textarea at bounding box center [811, 668] width 952 height 34
drag, startPoint x: 736, startPoint y: 655, endPoint x: 749, endPoint y: 628, distance: 30.0
click at [739, 646] on div "Vestlus algas [DATE] [PERSON_NAME] soov panitada cenon zoemini2 fotoprinerit mi…" at bounding box center [811, 419] width 985 height 611
type textarea "uurin"
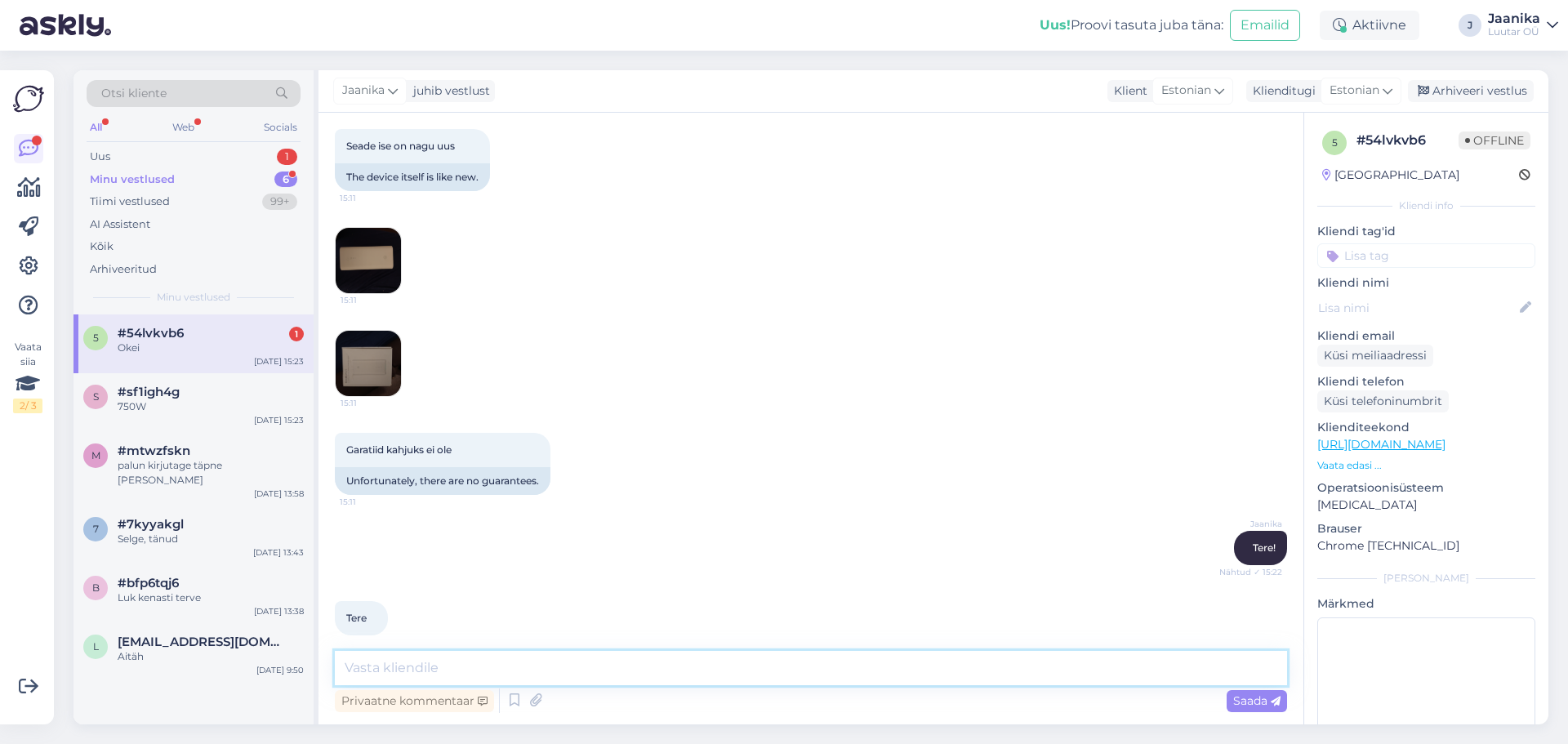
scroll to position [1848, 0]
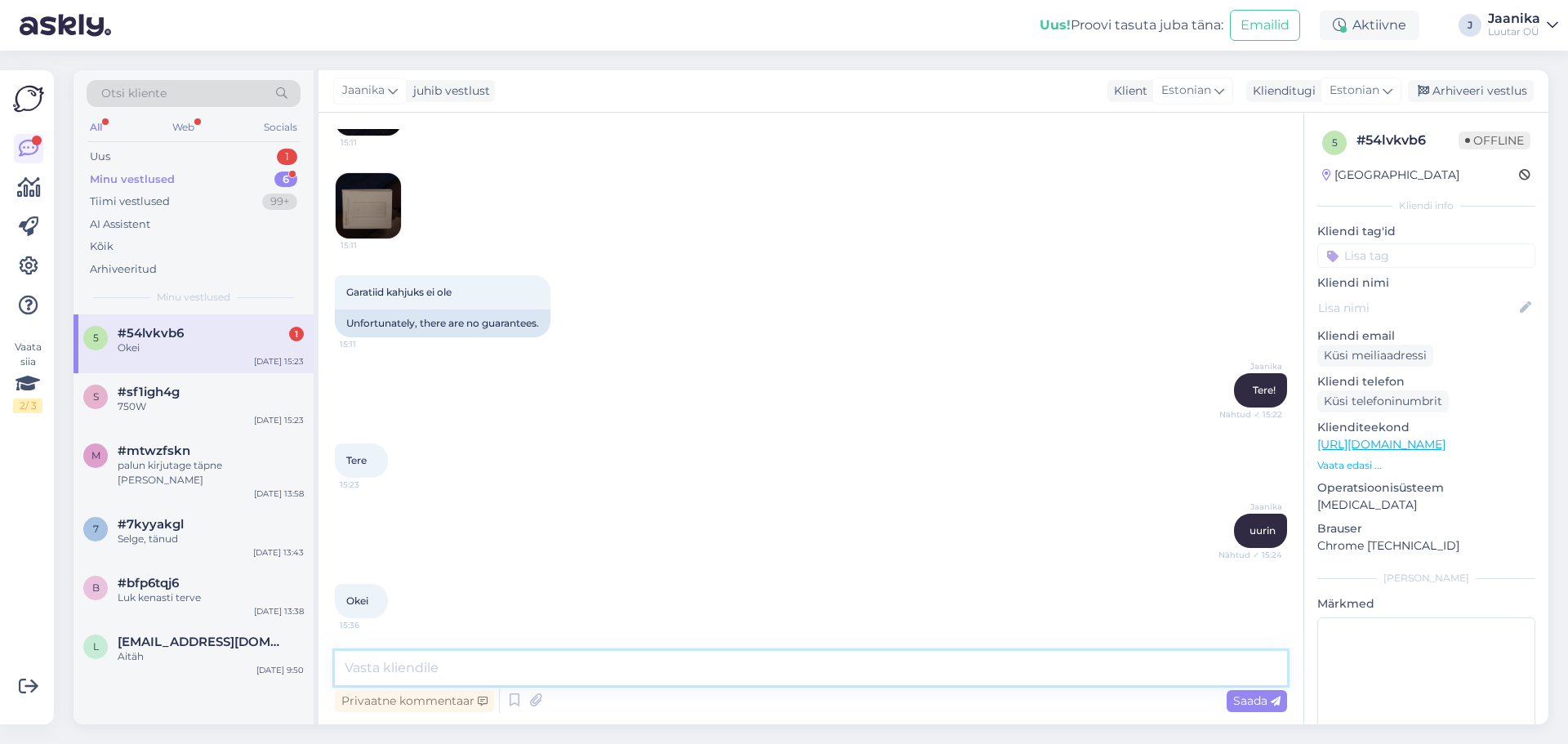
click at [551, 666] on textarea at bounding box center [811, 668] width 952 height 34
type textarea "kuni 90€"
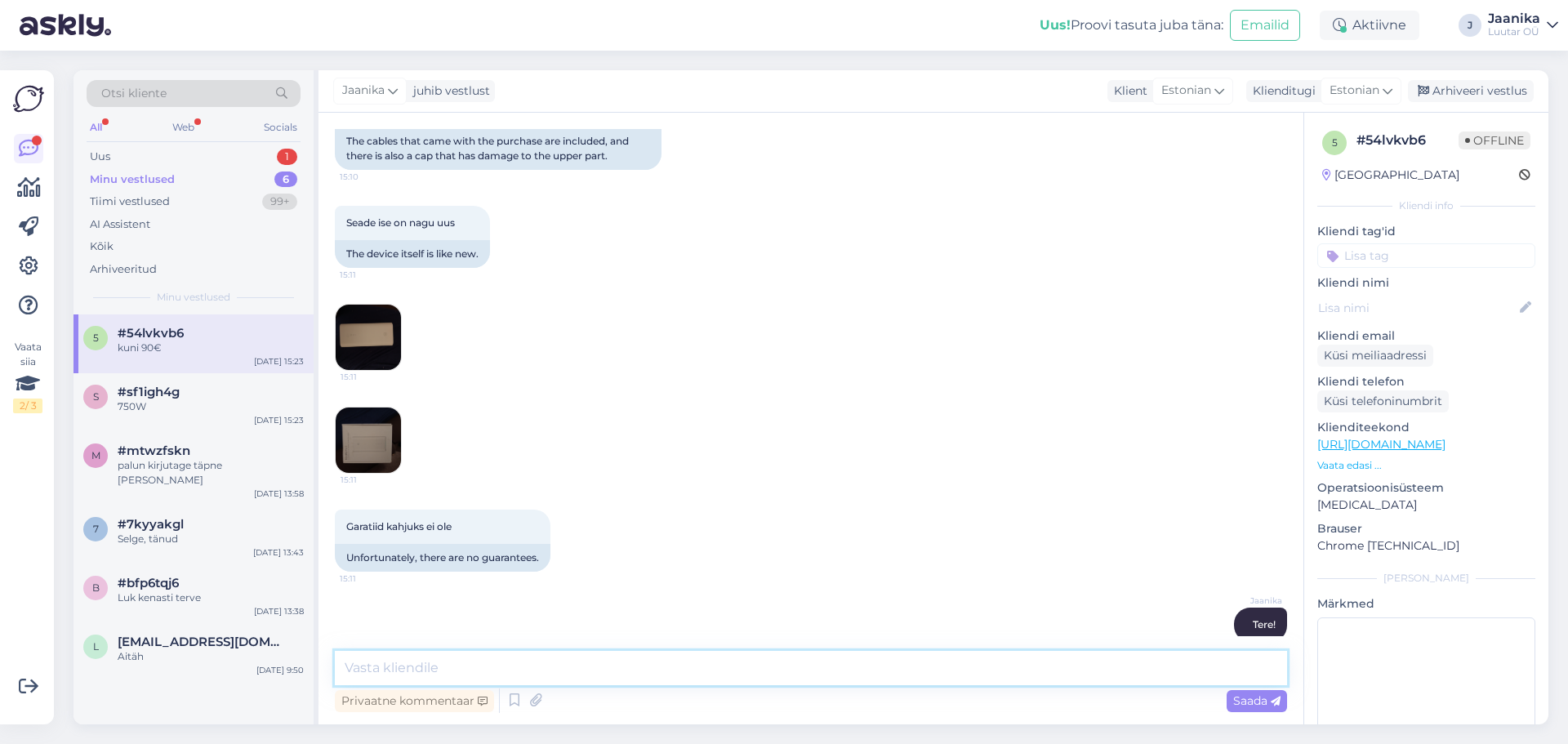
scroll to position [1591, 0]
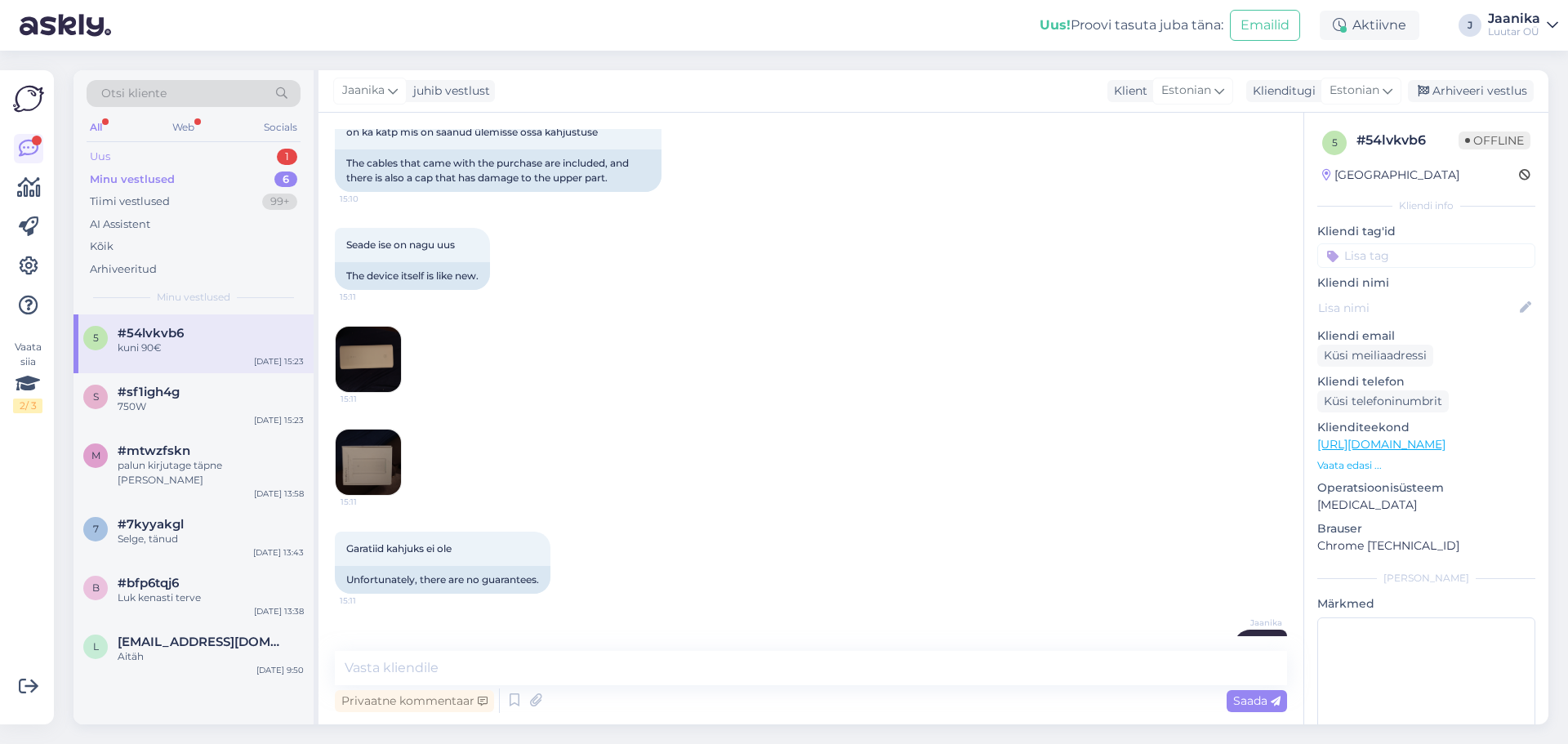
click at [116, 151] on div "Uus 1" at bounding box center [193, 157] width 214 height 23
